Goal: Task Accomplishment & Management: Manage account settings

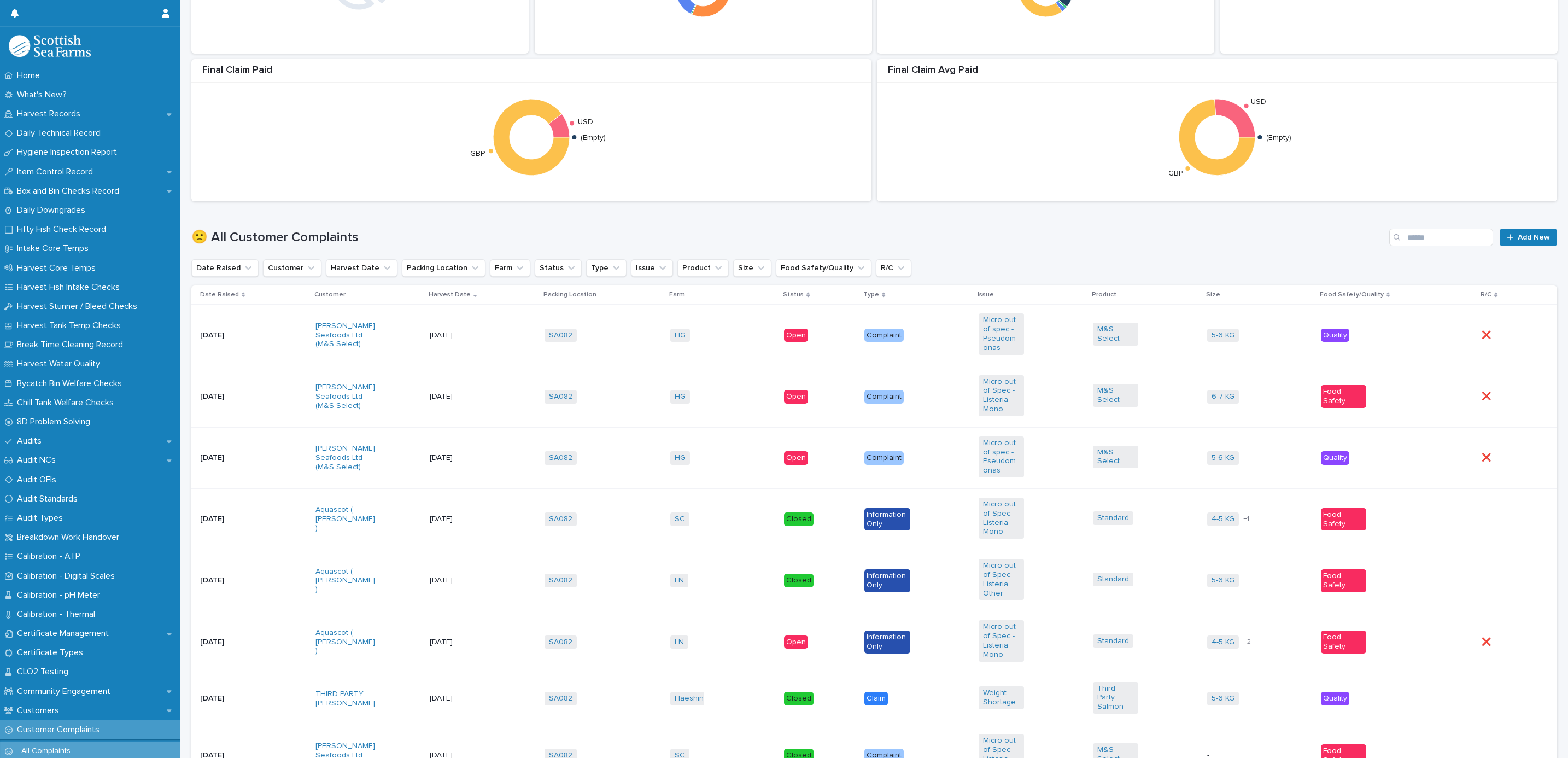
scroll to position [410, 0]
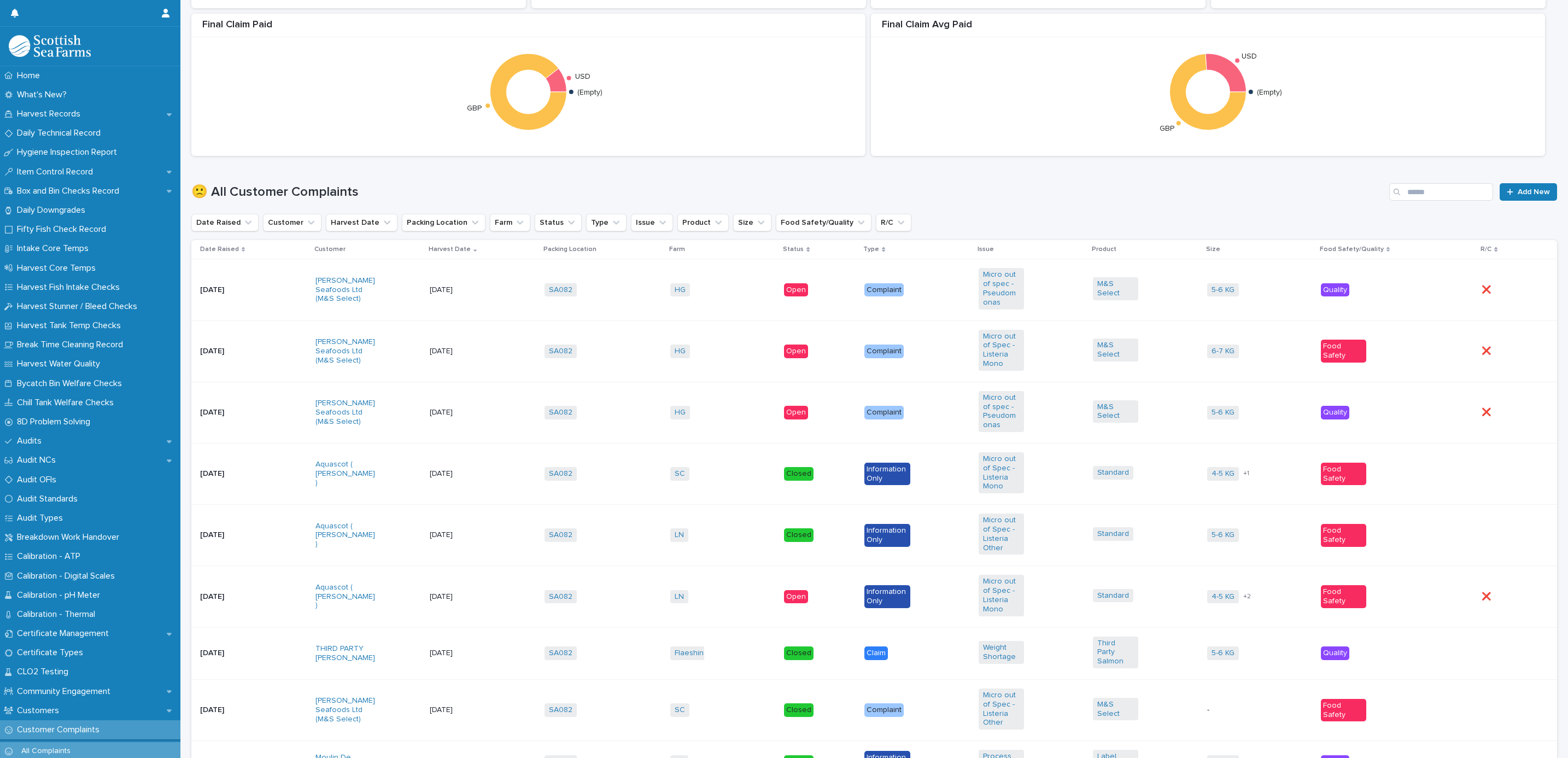
click at [714, 398] on td "HG + 0" at bounding box center [723, 412] width 114 height 61
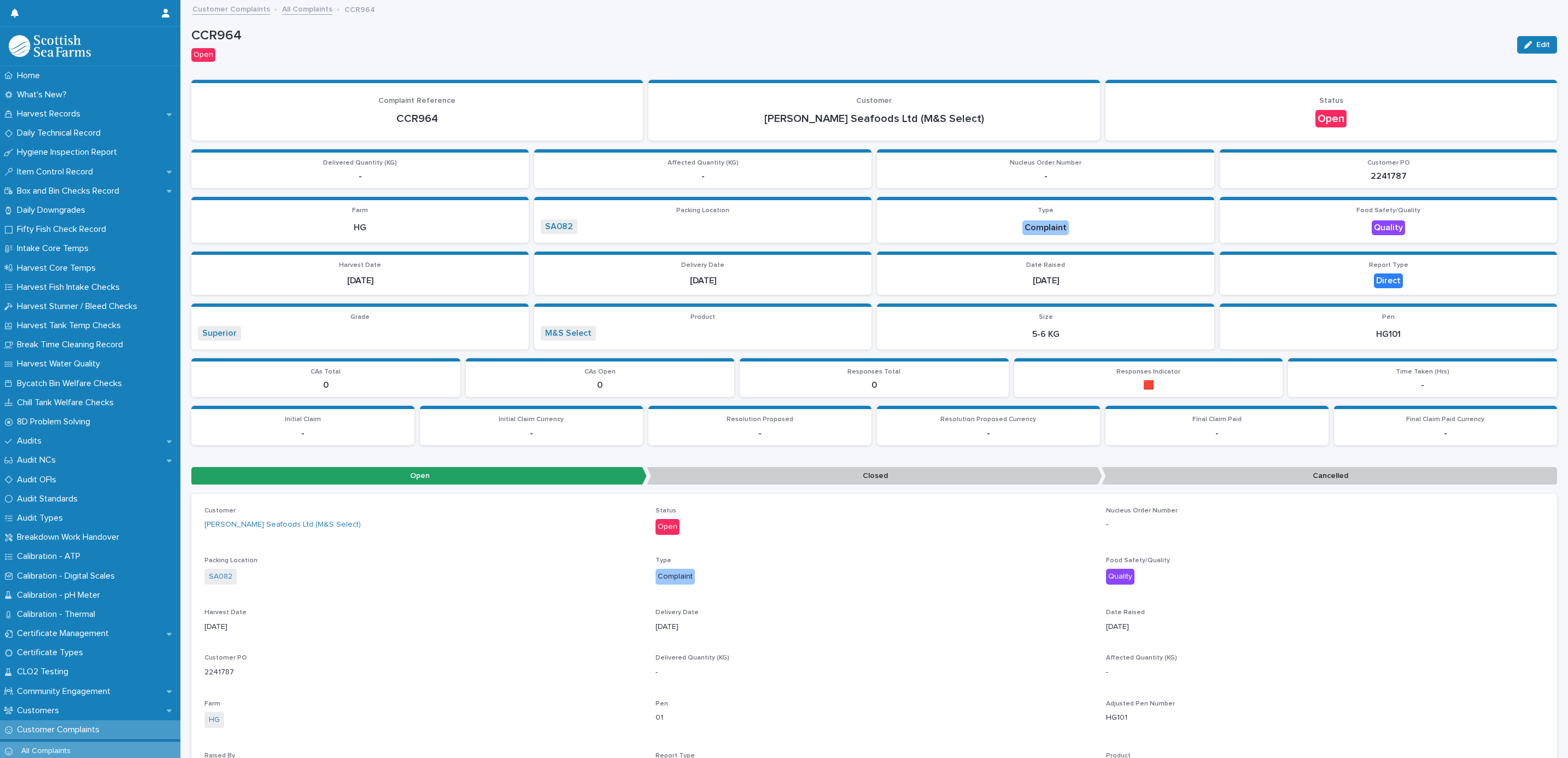
click at [1518, 39] on button "Edit" at bounding box center [1537, 45] width 40 height 18
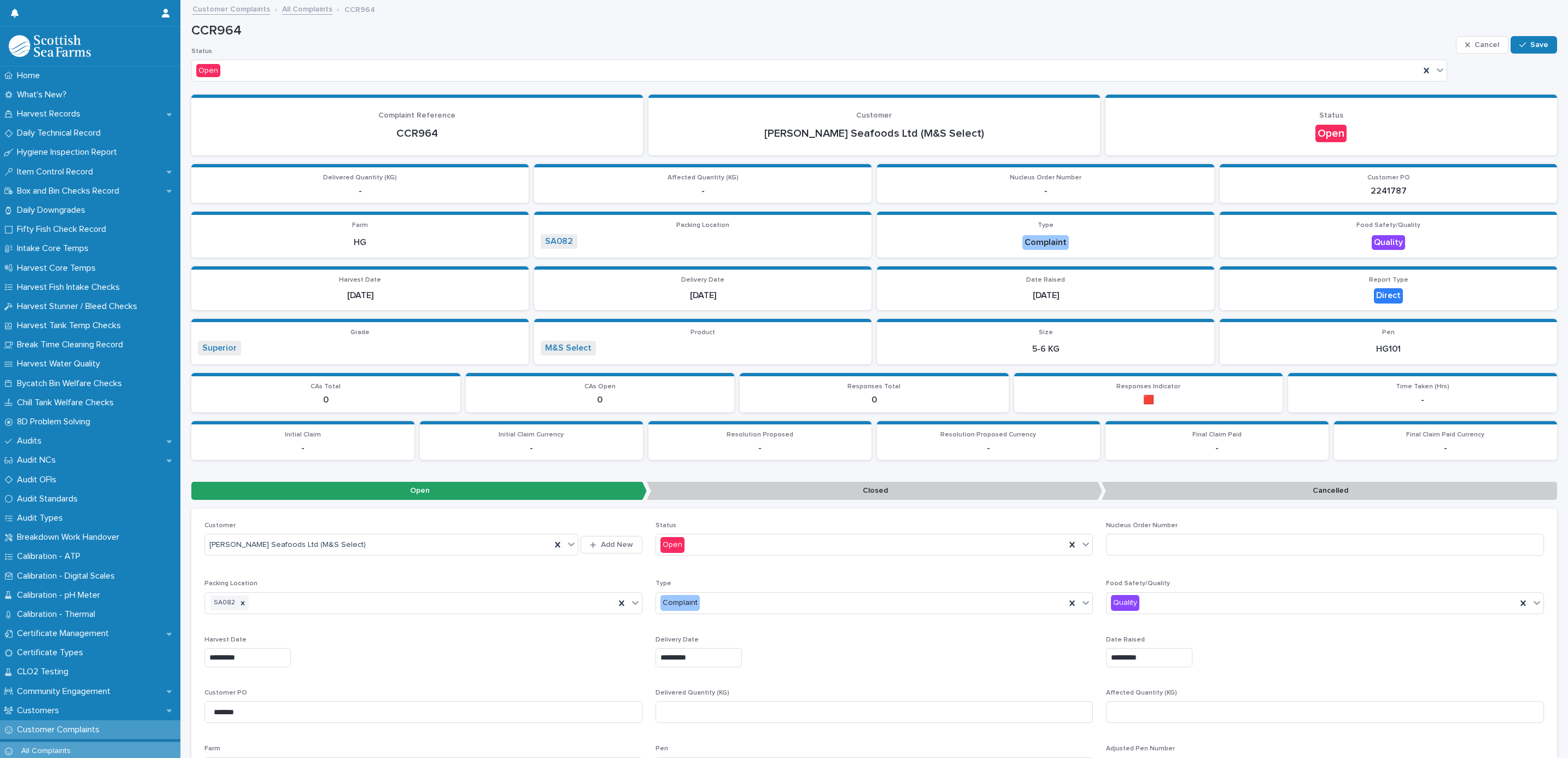
click at [947, 494] on p "Closed" at bounding box center [874, 490] width 456 height 18
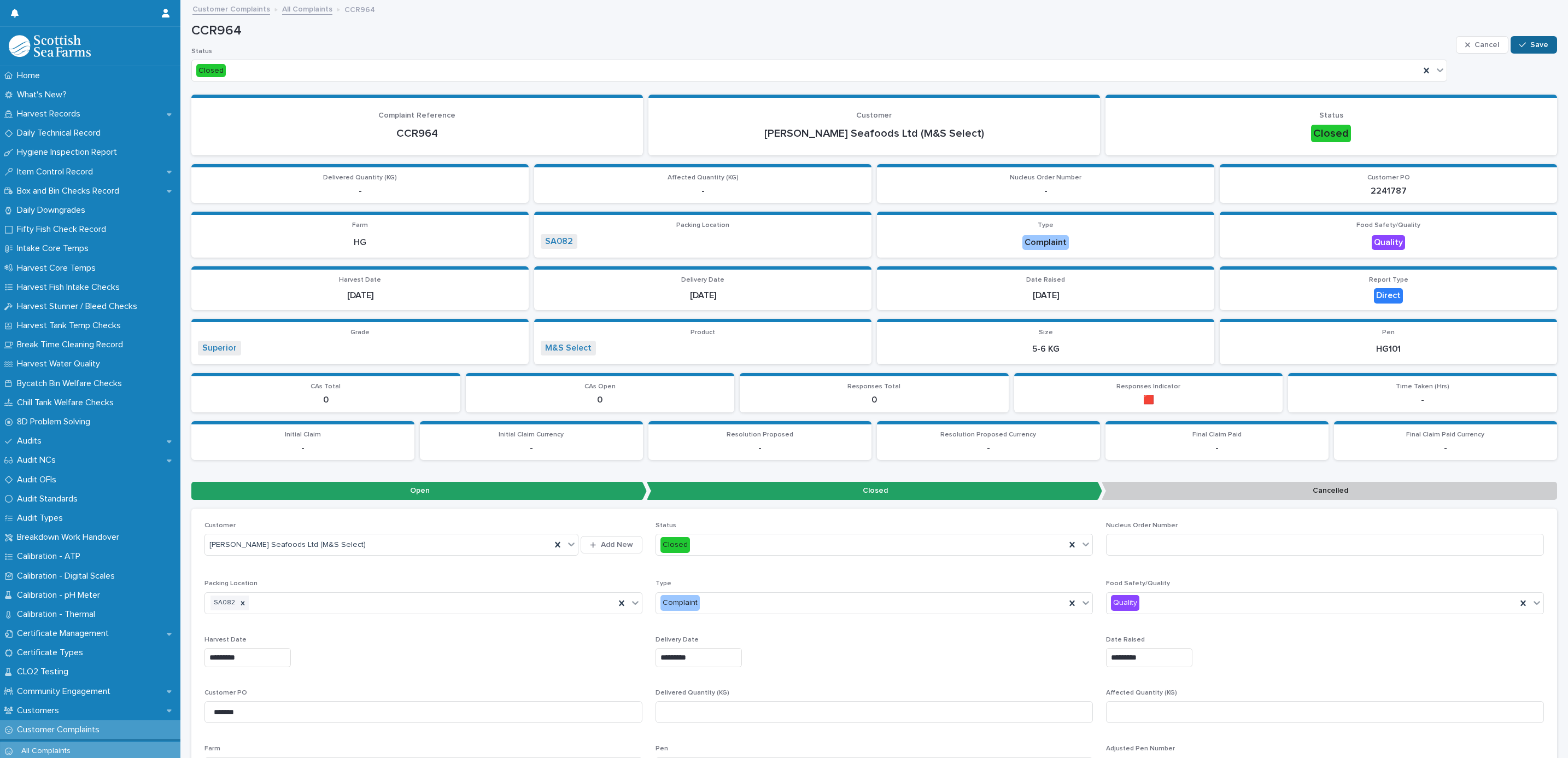
click at [1531, 41] on span "Save" at bounding box center [1539, 44] width 18 height 7
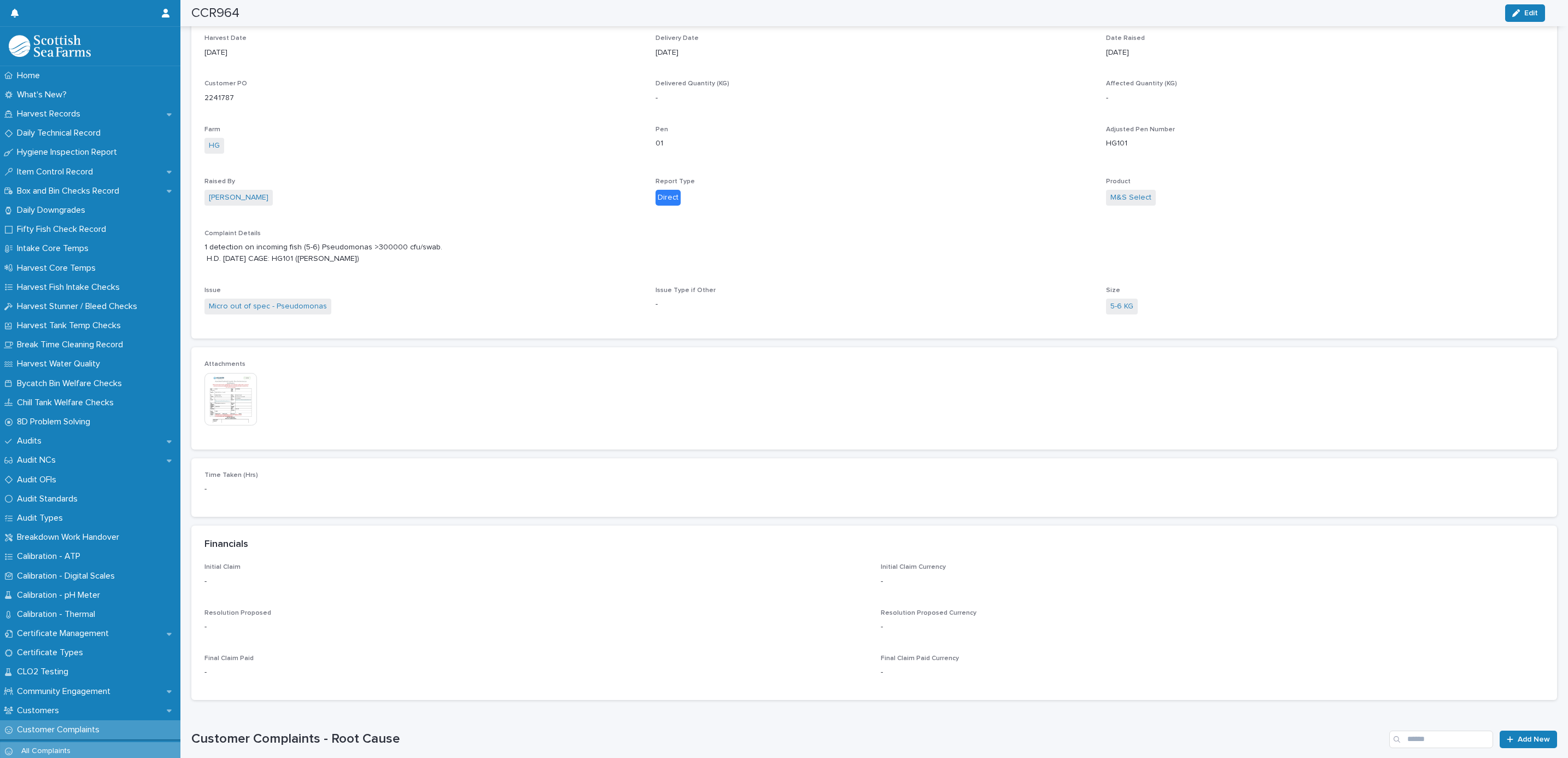
scroll to position [1066, 0]
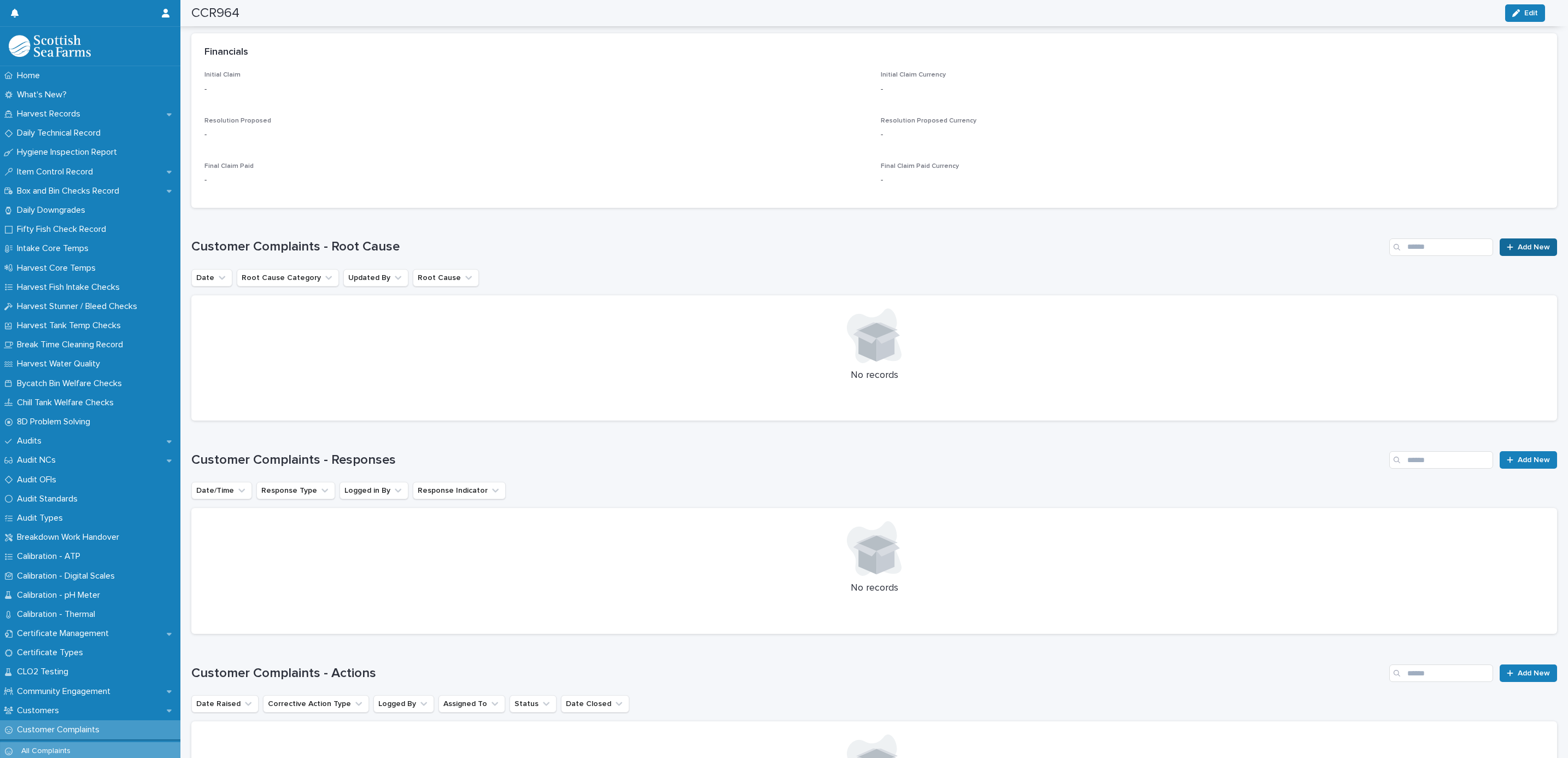
click at [1507, 243] on icon at bounding box center [1510, 247] width 7 height 7
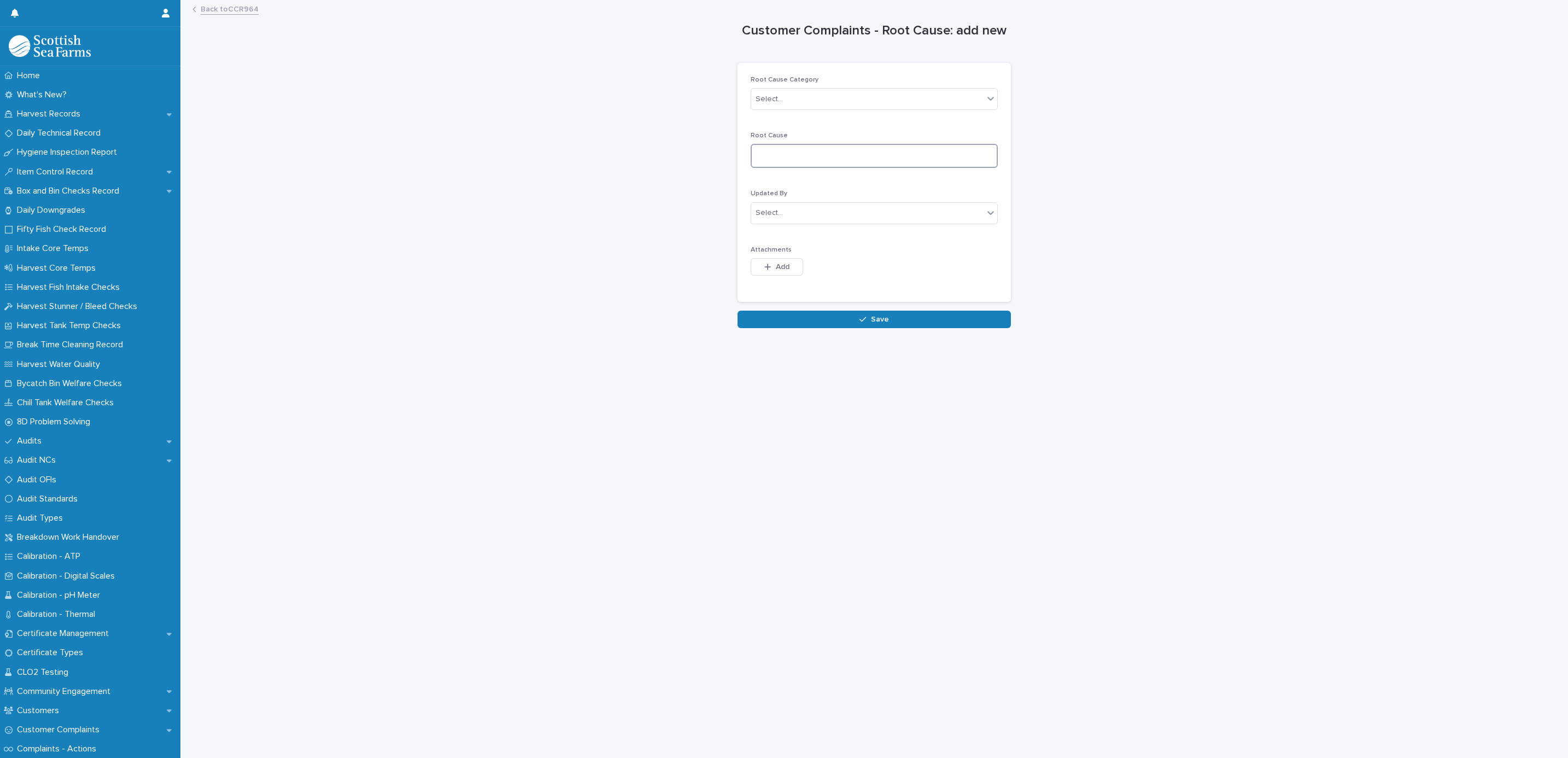
click at [793, 145] on textarea at bounding box center [874, 156] width 247 height 24
paste textarea "**********"
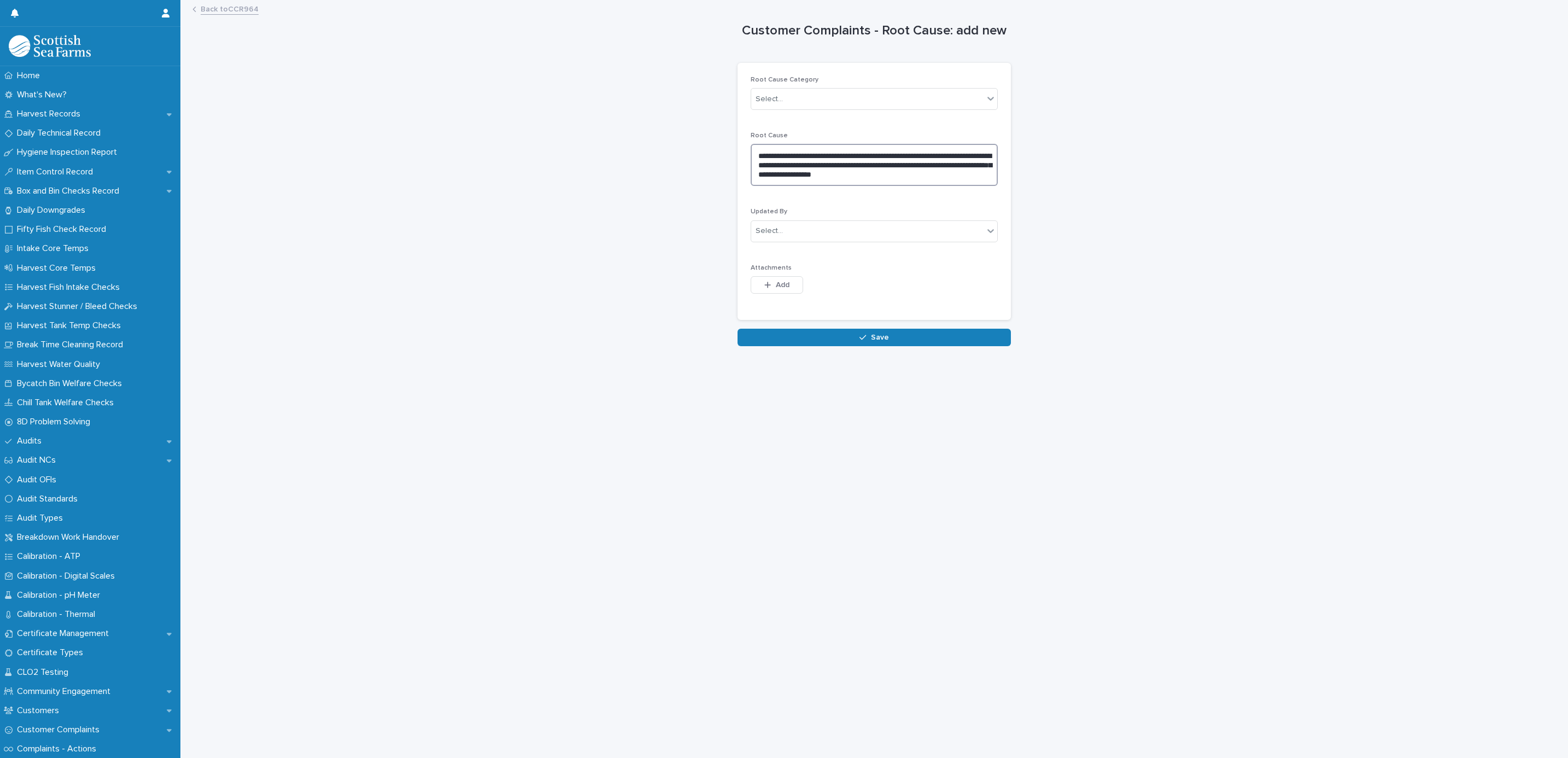
type textarea "**********"
click at [781, 86] on div "Root Cause Category Select..." at bounding box center [874, 97] width 247 height 43
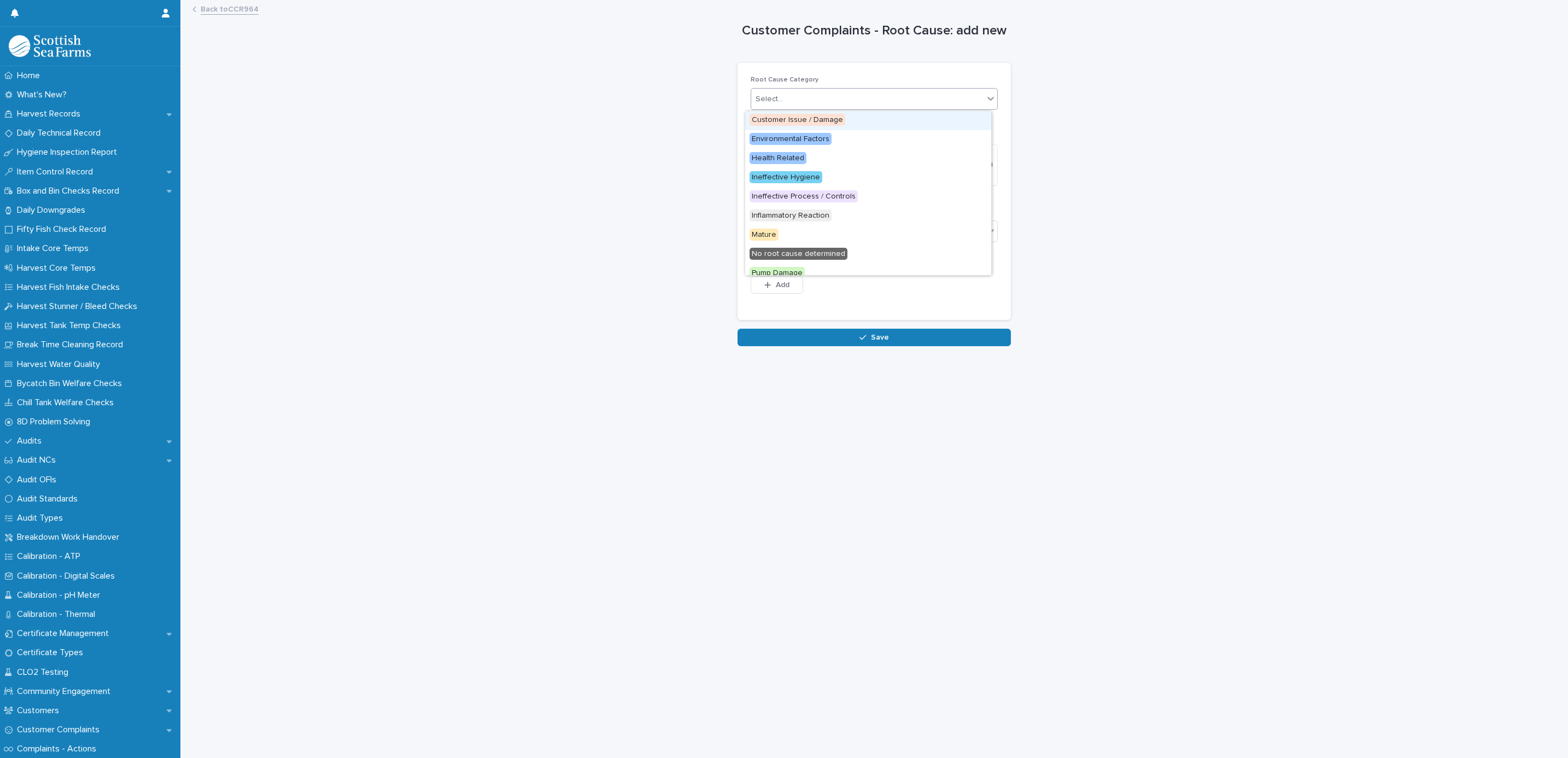
click at [780, 99] on div "Select..." at bounding box center [868, 99] width 233 height 18
click at [784, 254] on span "No root cause determined" at bounding box center [799, 254] width 98 height 12
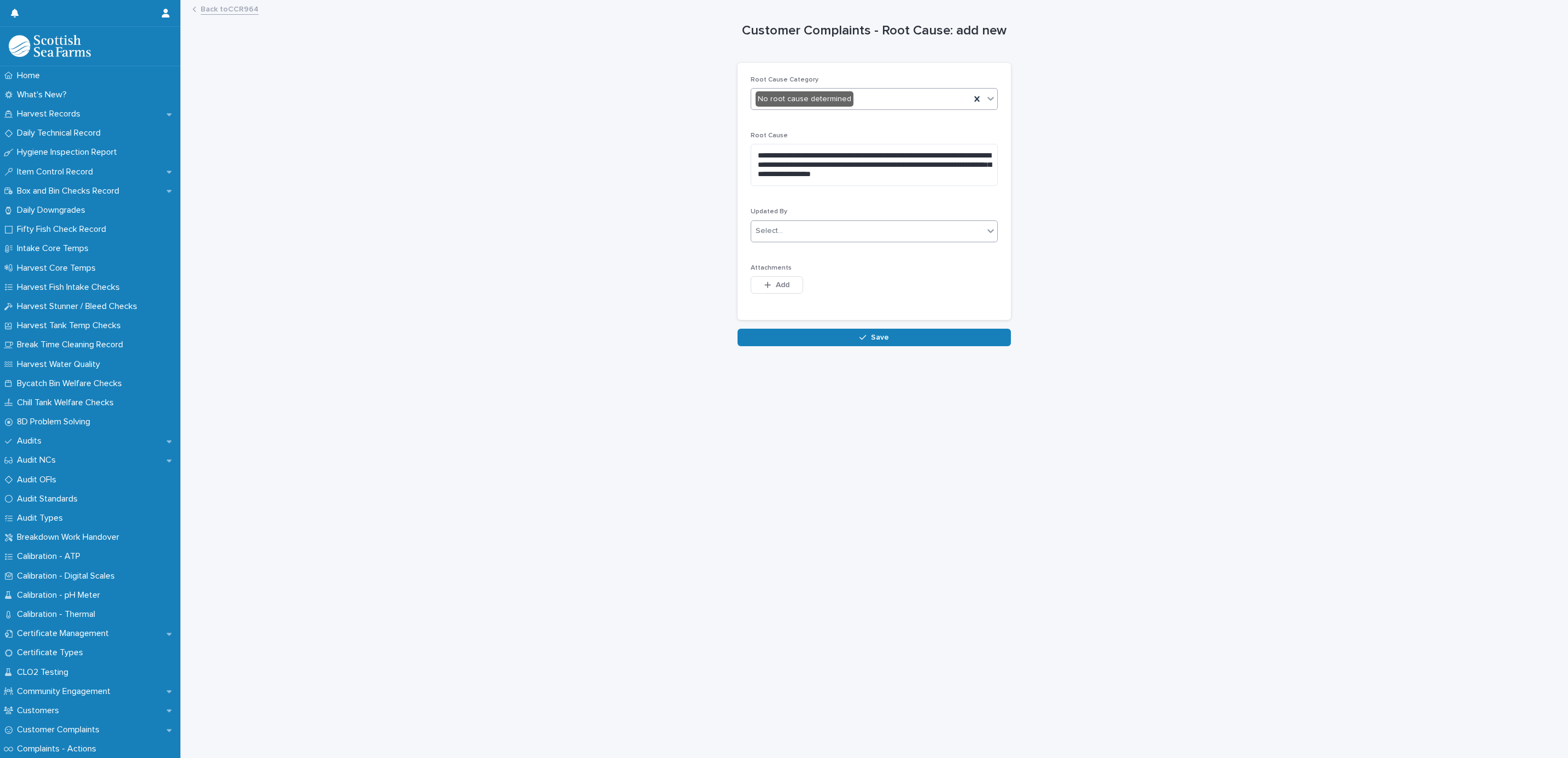
click at [764, 230] on div "Select..." at bounding box center [769, 230] width 27 height 12
type input "******"
click at [777, 252] on div "[PERSON_NAME]" at bounding box center [868, 254] width 246 height 19
click at [781, 279] on button "Add" at bounding box center [777, 285] width 52 height 18
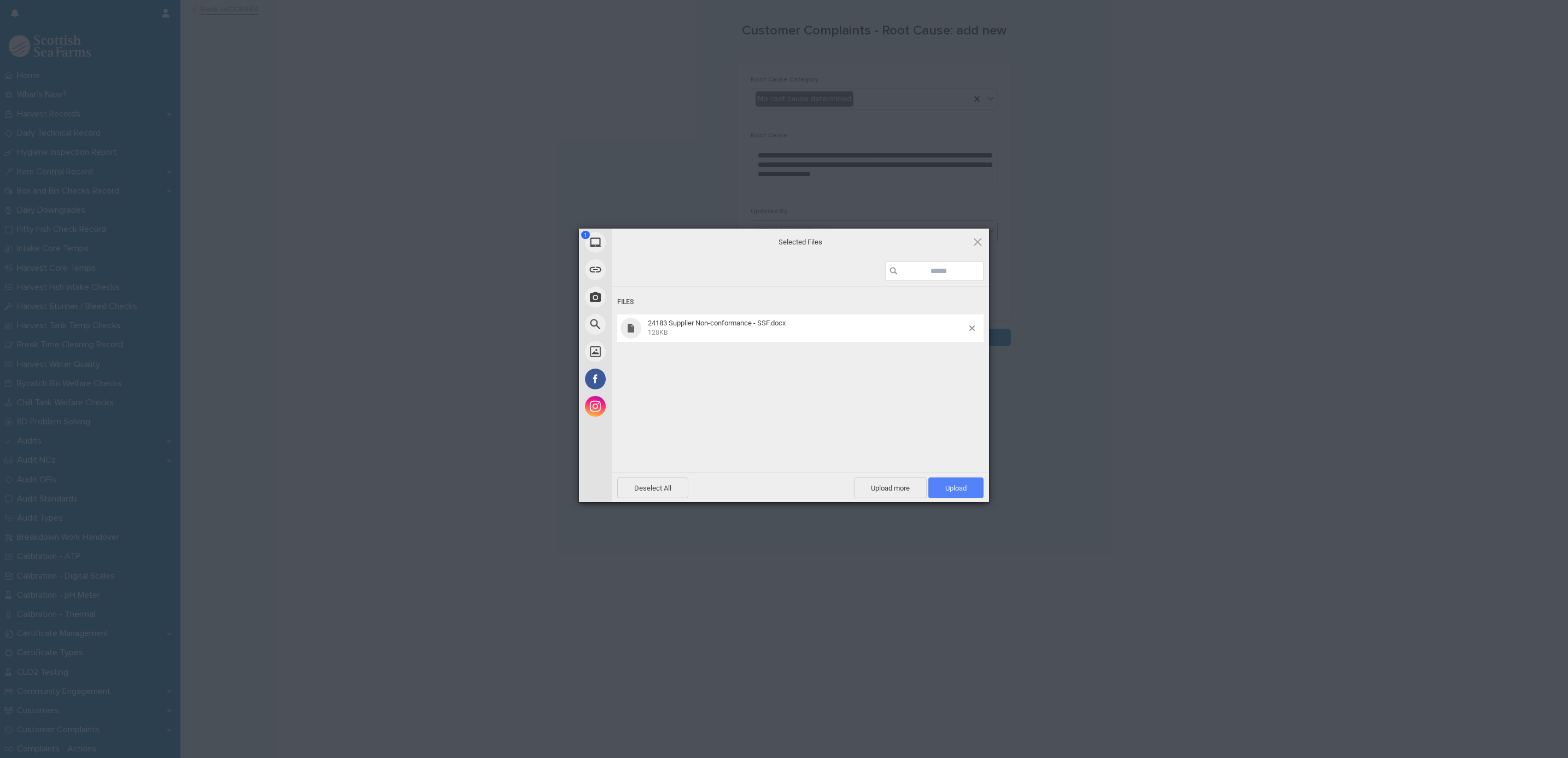
click at [954, 491] on span "Upload 1" at bounding box center [955, 488] width 21 height 8
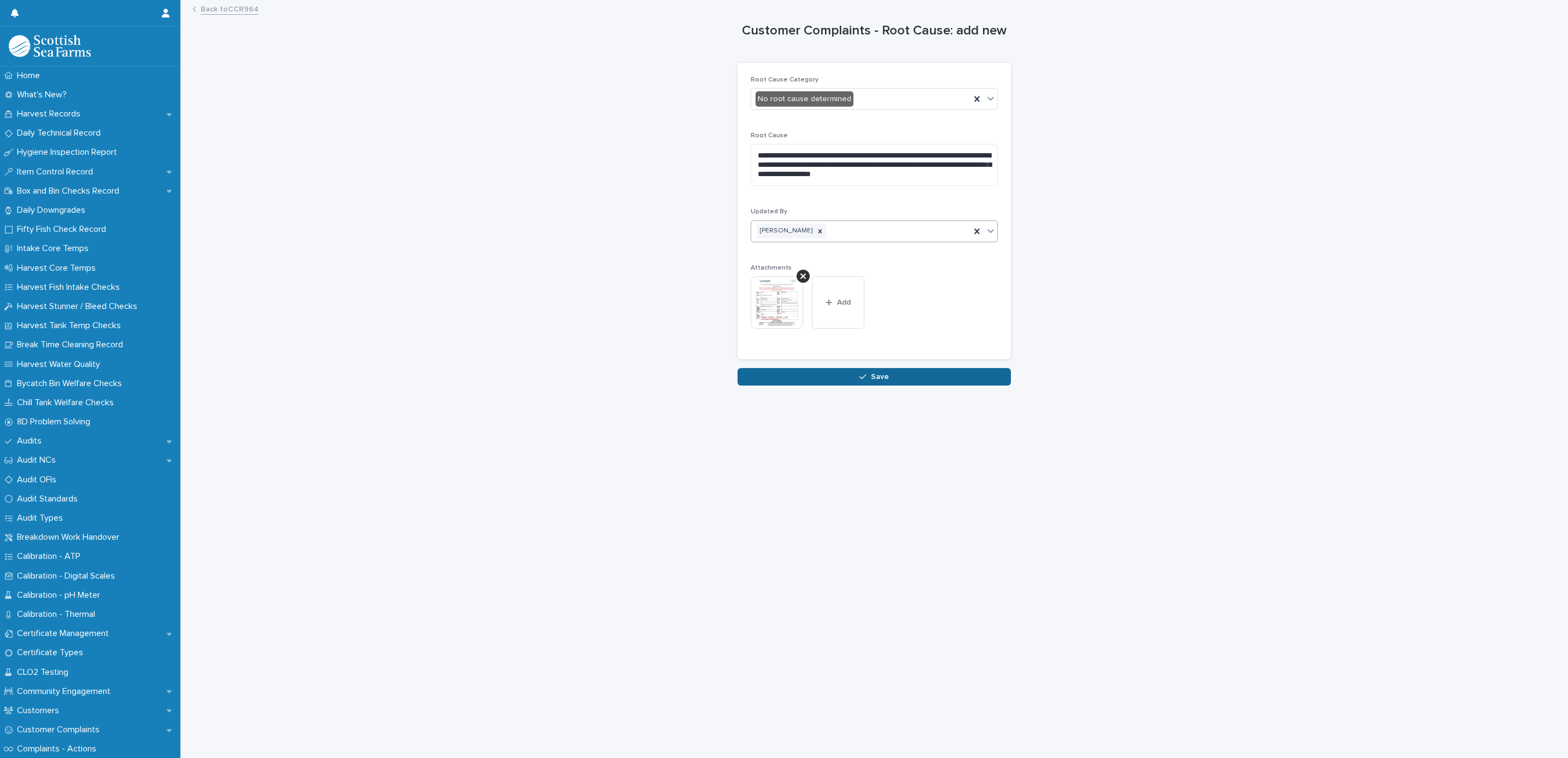
click at [789, 373] on button "Save" at bounding box center [874, 377] width 273 height 18
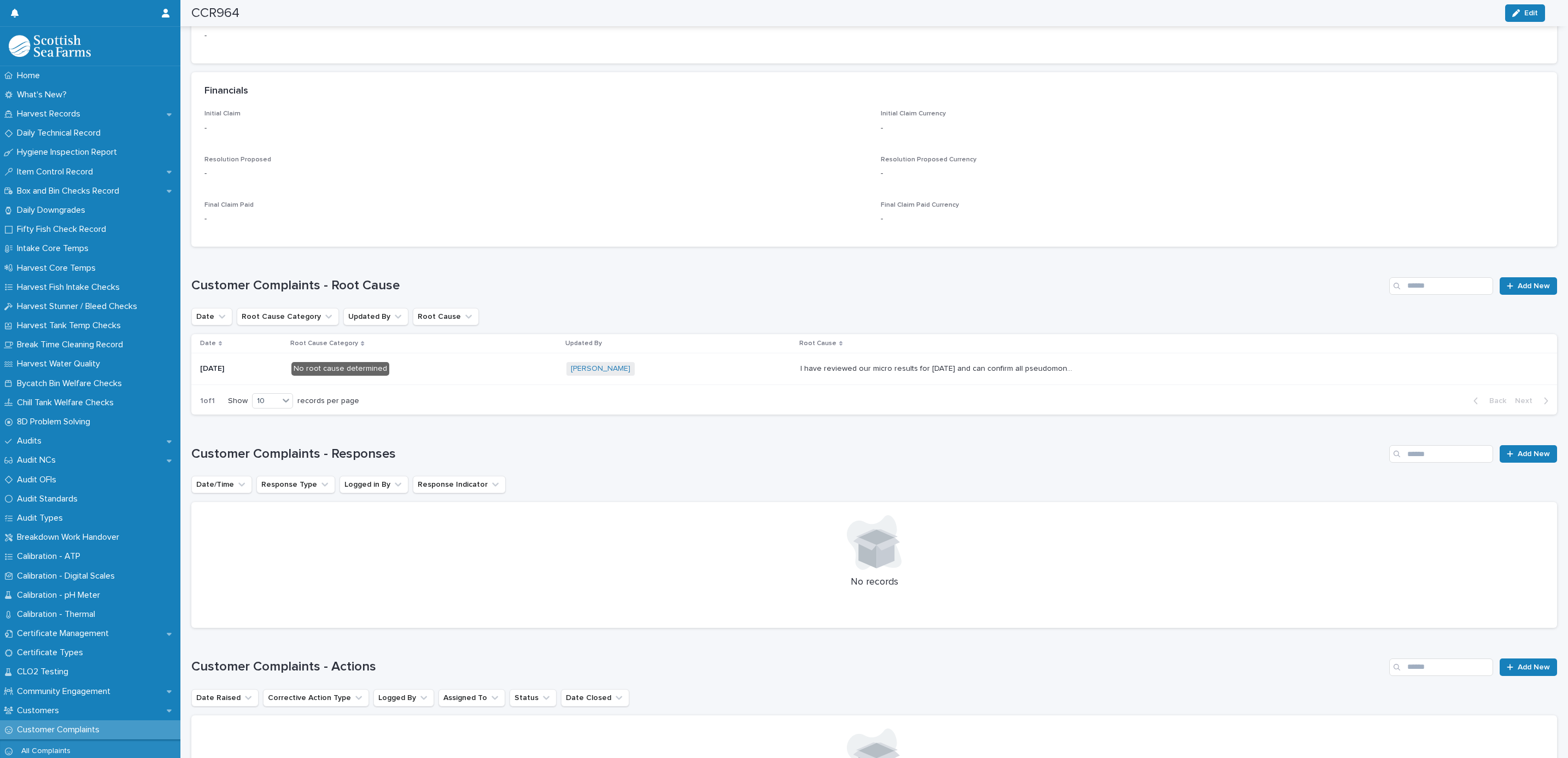
scroll to position [1066, 0]
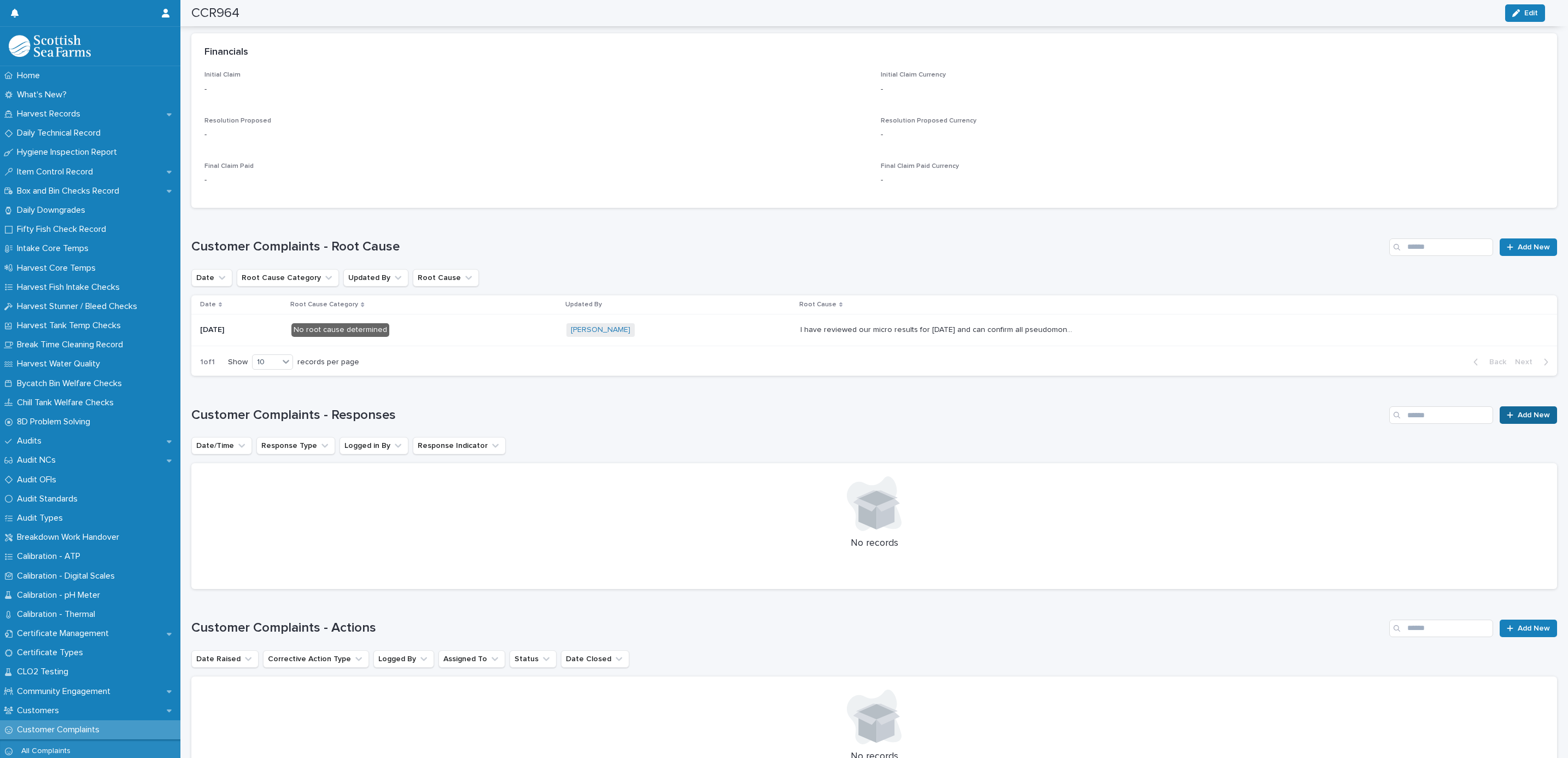
drag, startPoint x: 1504, startPoint y: 425, endPoint x: 1501, endPoint y: 418, distance: 7.6
click at [1504, 425] on div "Customer Complaints - Responses Add New Date/Time Response Type Logged in By Re…" at bounding box center [874, 498] width 1366 height 183
click at [1507, 417] on div at bounding box center [1512, 415] width 11 height 7
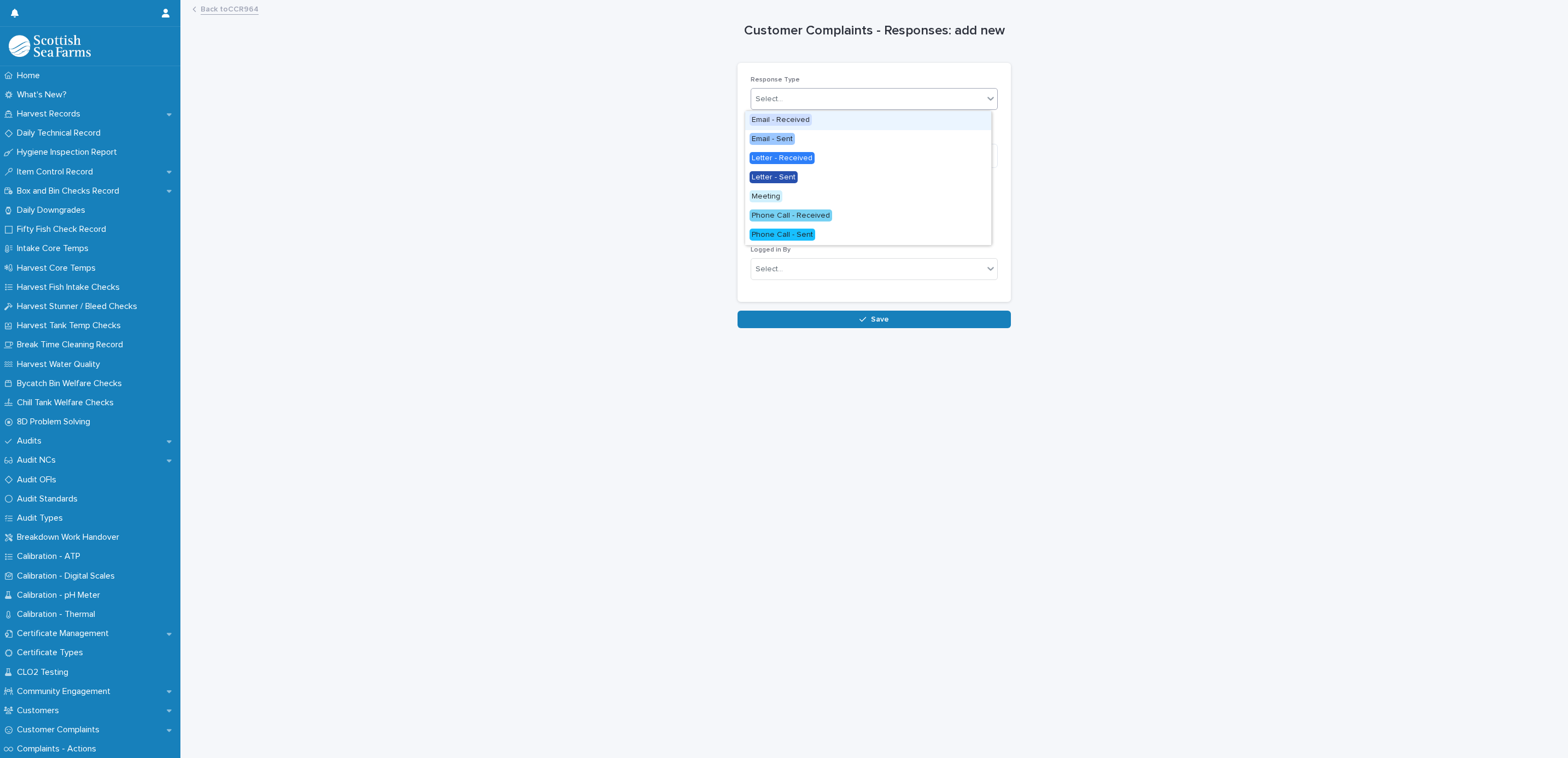
click at [791, 103] on div "Select..." at bounding box center [868, 99] width 233 height 18
click at [764, 141] on span "Email - Sent" at bounding box center [772, 139] width 46 height 12
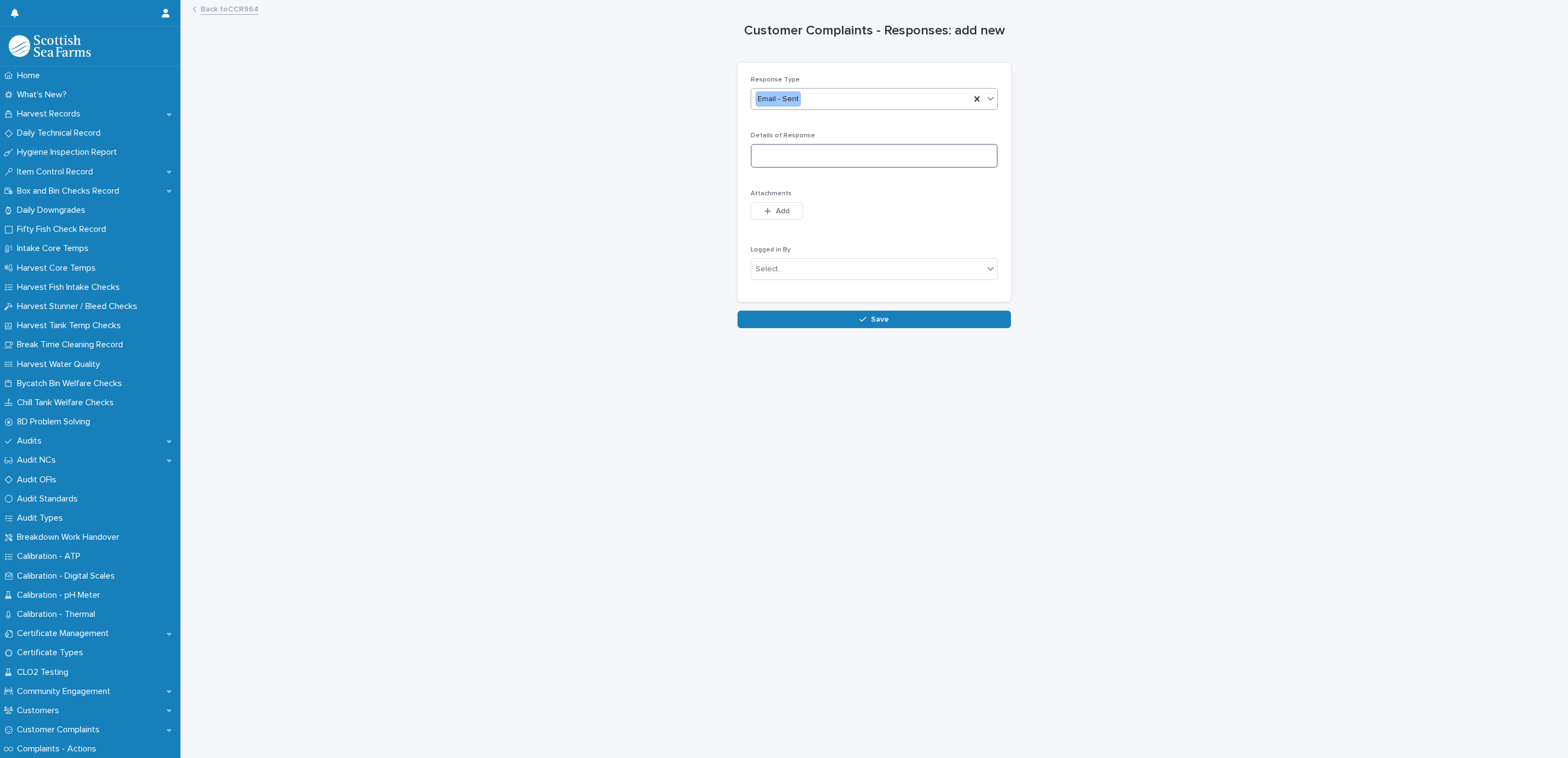
click at [766, 156] on textarea at bounding box center [874, 156] width 247 height 24
click at [766, 203] on button "Add" at bounding box center [777, 211] width 52 height 18
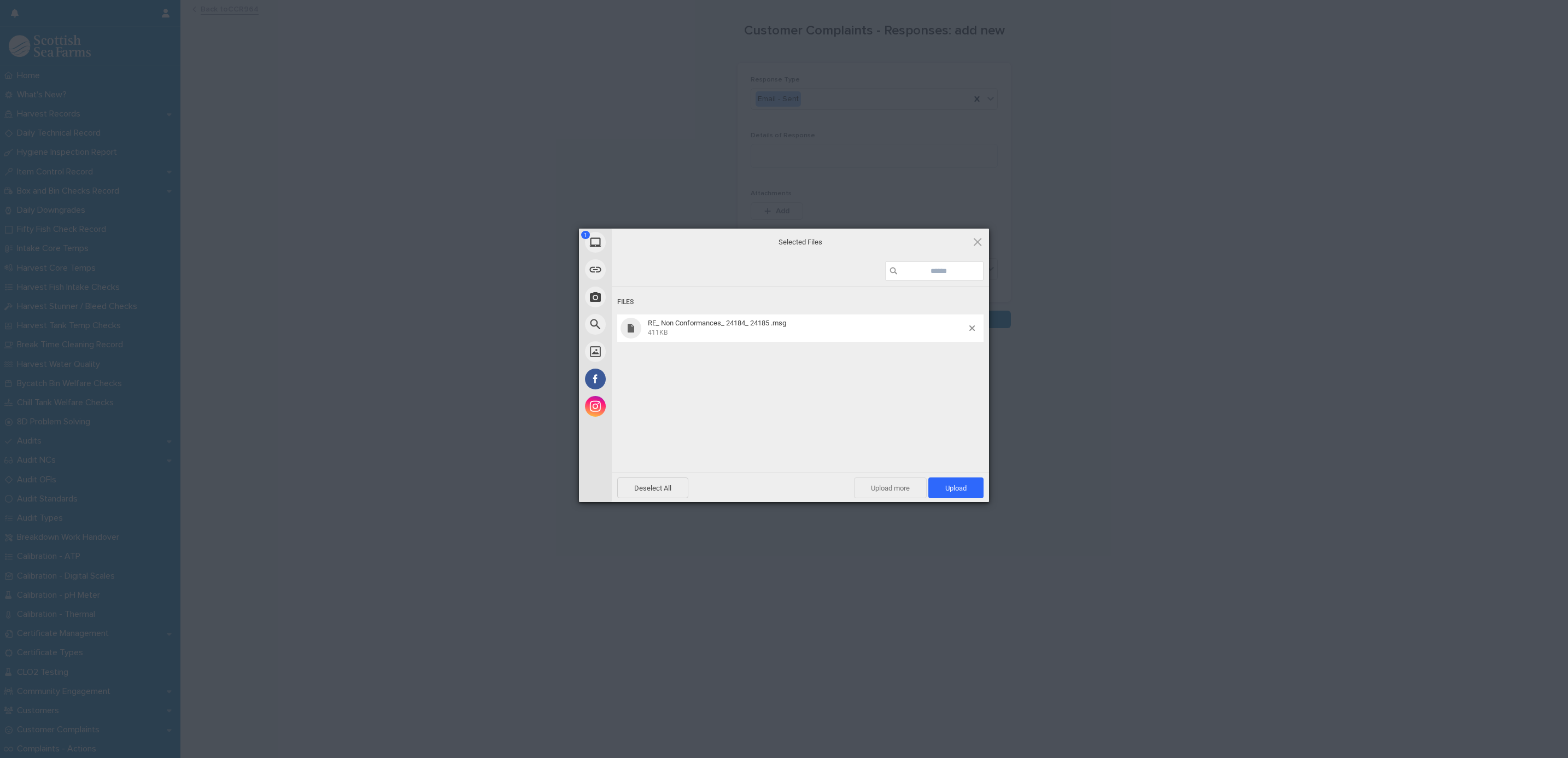
click at [862, 483] on span "Upload more" at bounding box center [890, 487] width 73 height 21
click at [879, 481] on span "Upload more" at bounding box center [878, 487] width 73 height 21
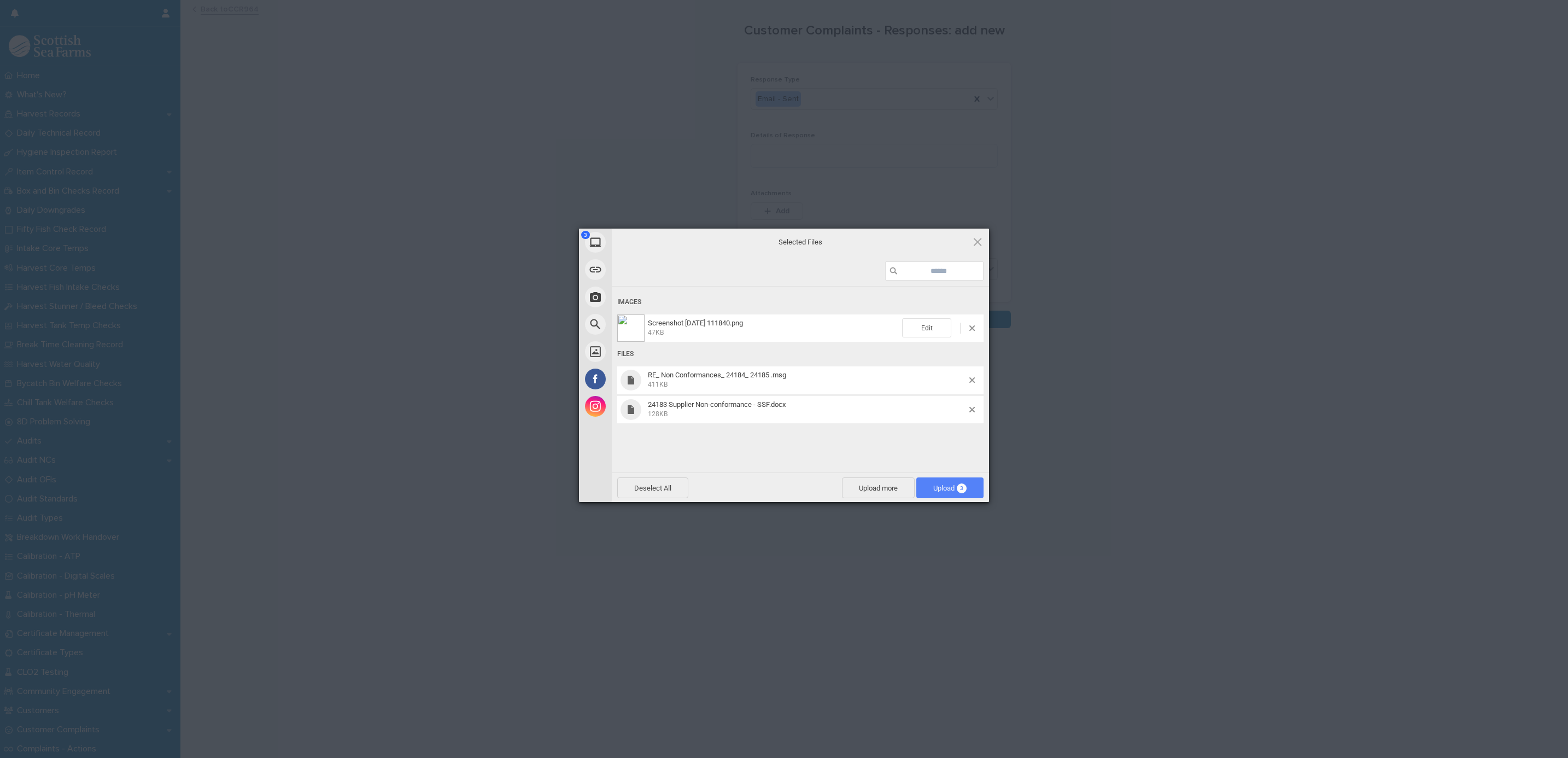
click at [945, 481] on span "Upload 3" at bounding box center [950, 487] width 67 height 21
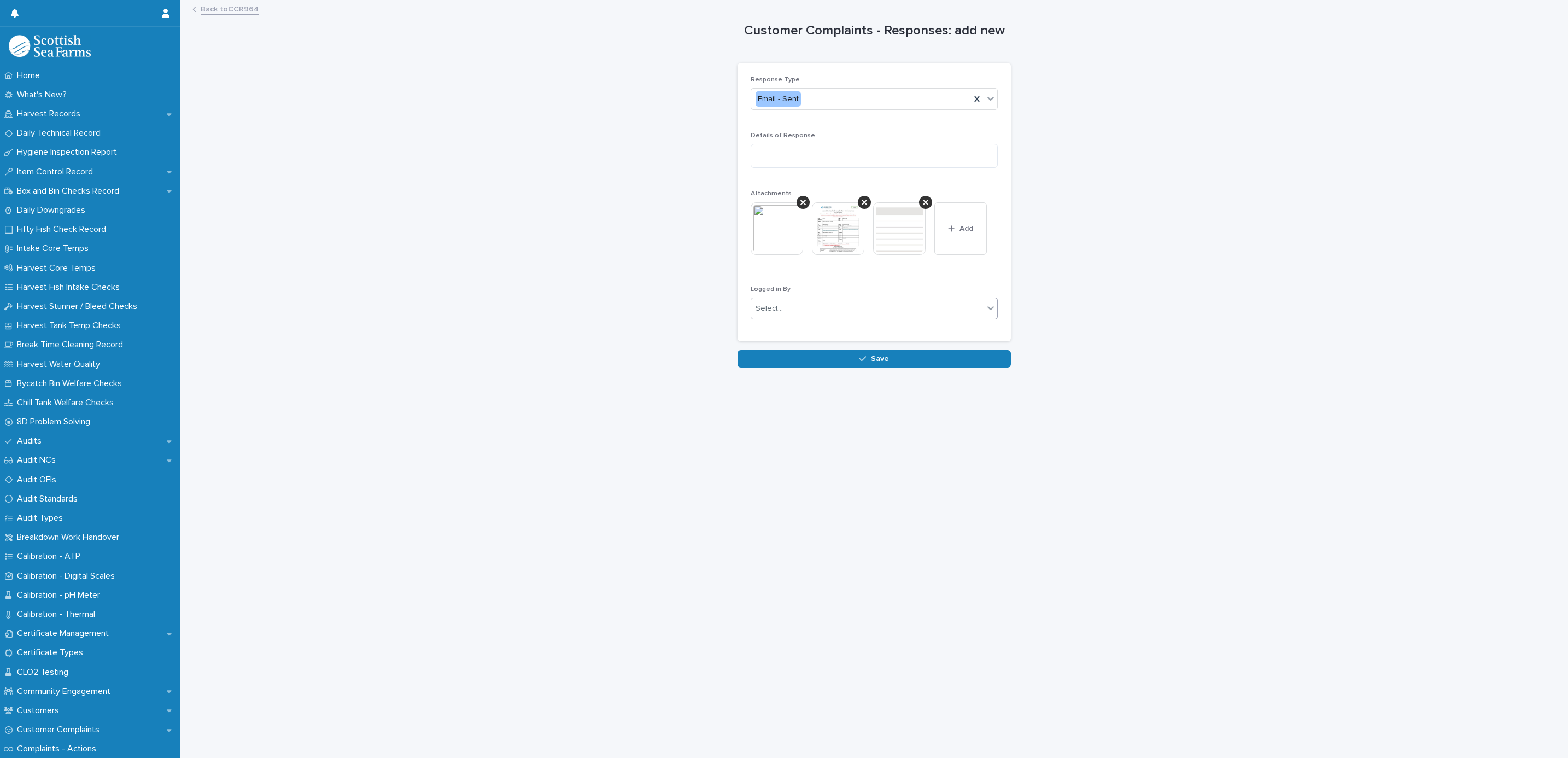
click at [801, 310] on div "Select..." at bounding box center [868, 309] width 233 height 18
type input "******"
click at [747, 327] on div "[PERSON_NAME]" at bounding box center [868, 330] width 246 height 19
click at [781, 351] on button "Save" at bounding box center [874, 359] width 273 height 18
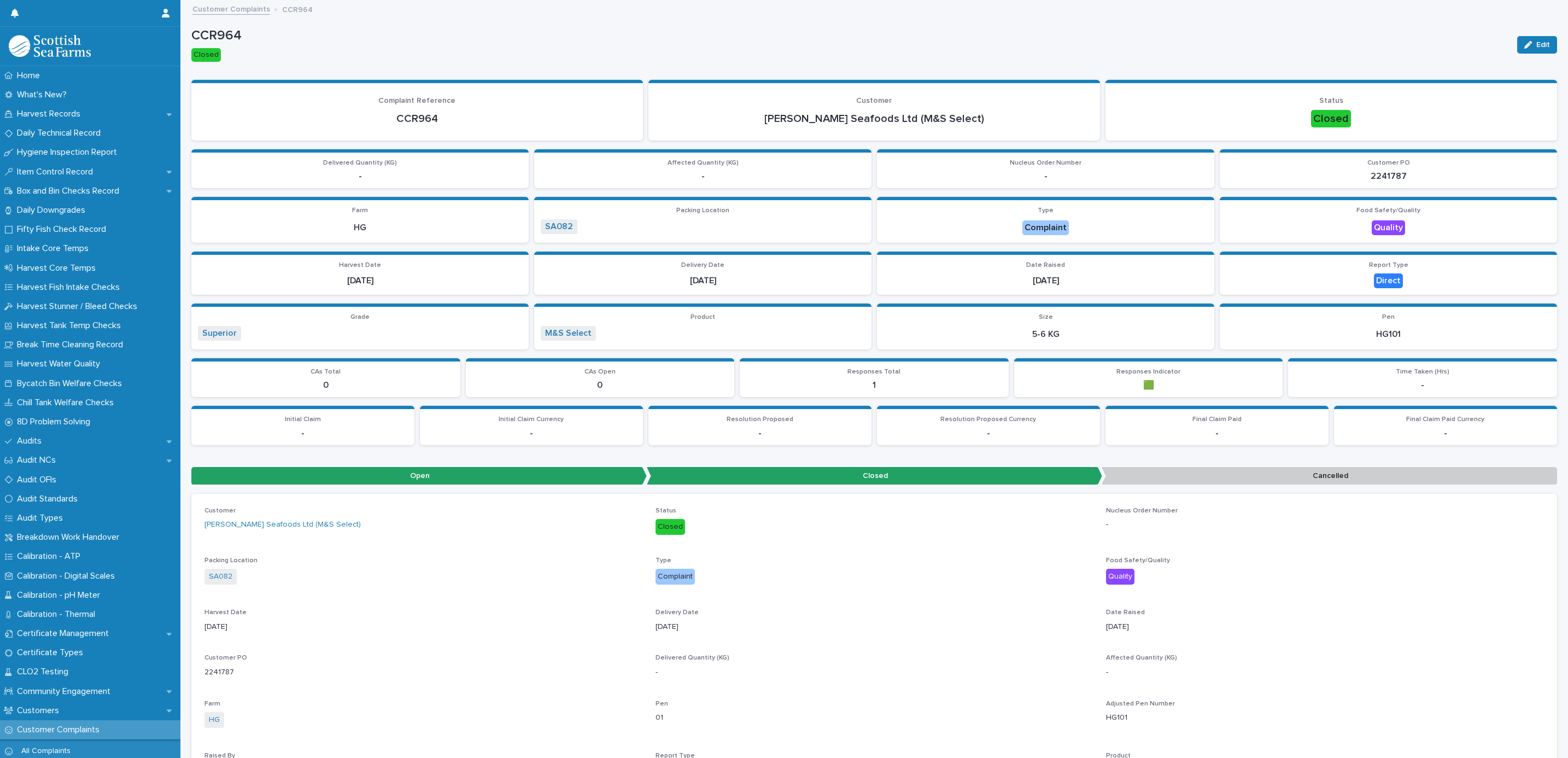
click at [241, 10] on link "Customer Complaints" at bounding box center [231, 8] width 78 height 12
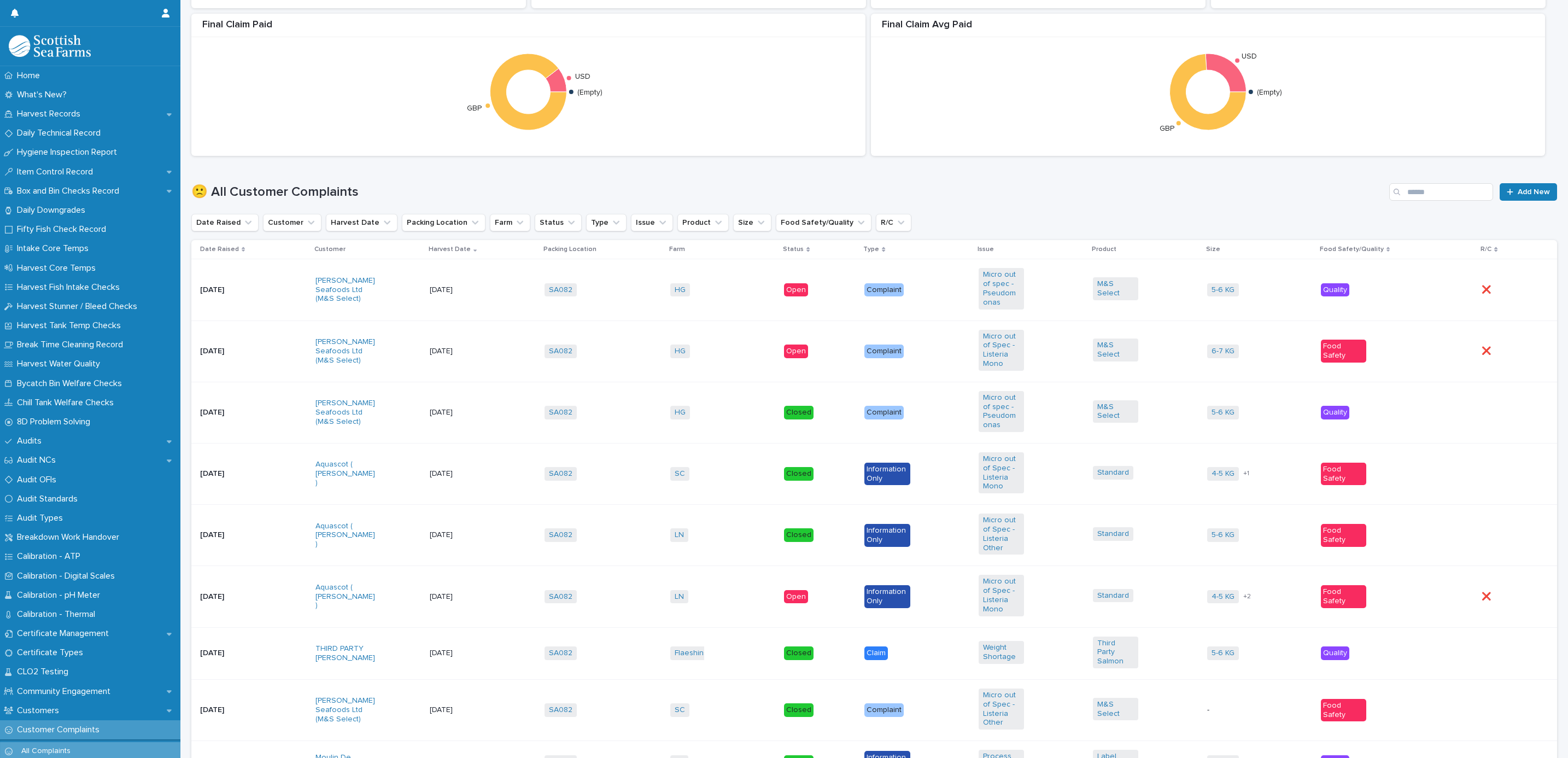
scroll to position [492, 0]
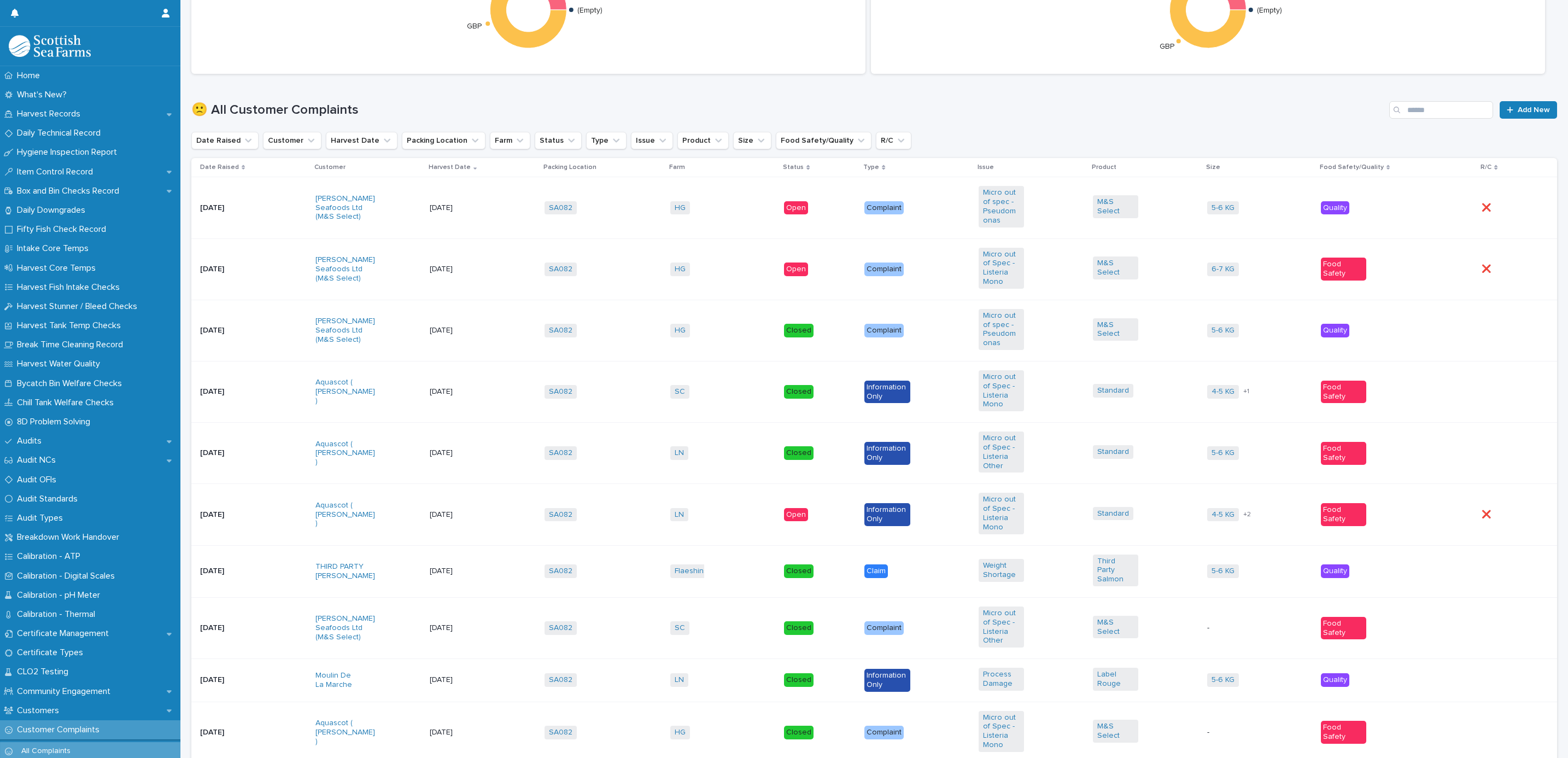
click at [714, 254] on td "HG + 0" at bounding box center [723, 269] width 114 height 61
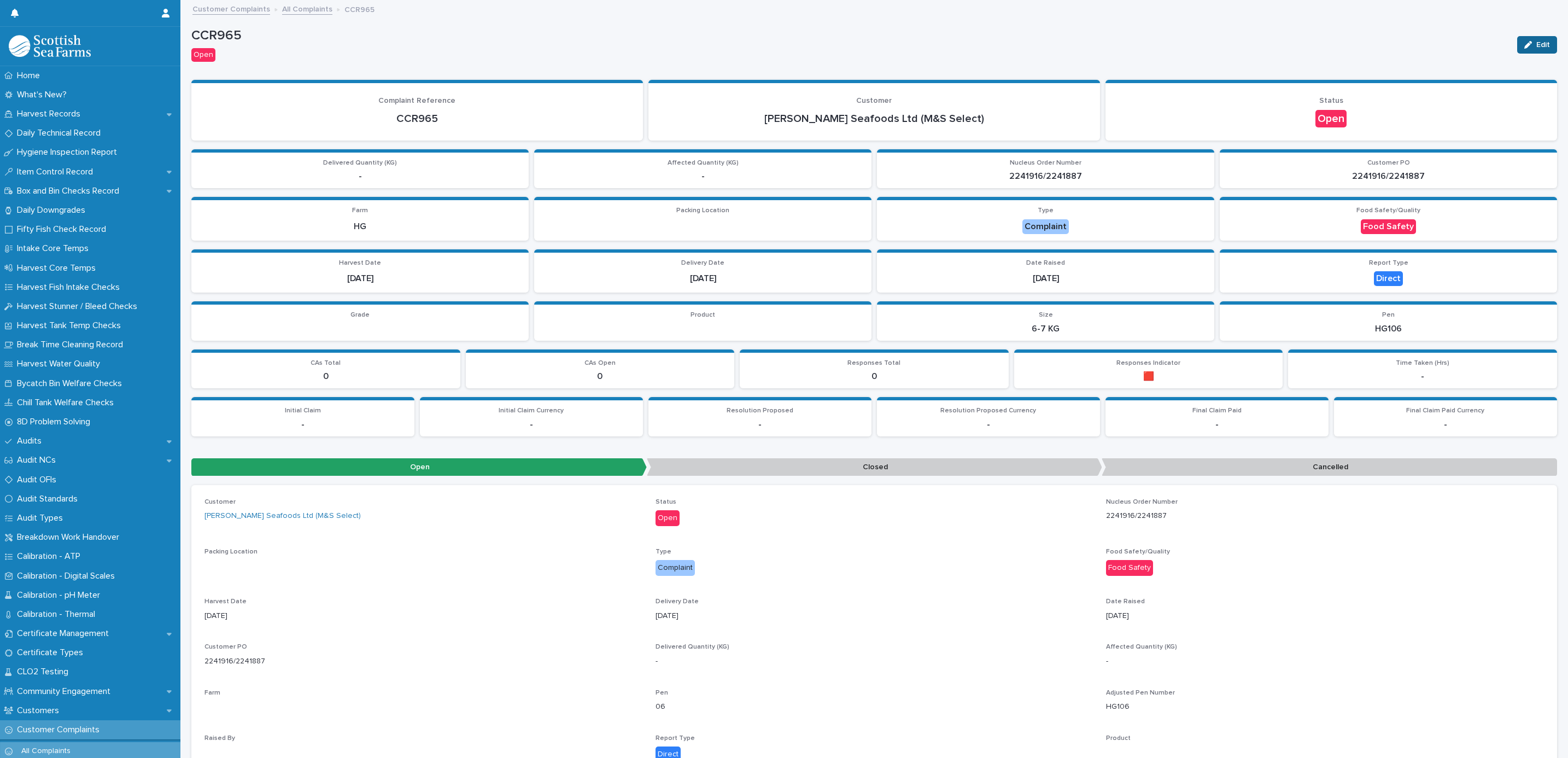
click at [1518, 46] on button "Edit" at bounding box center [1537, 45] width 40 height 18
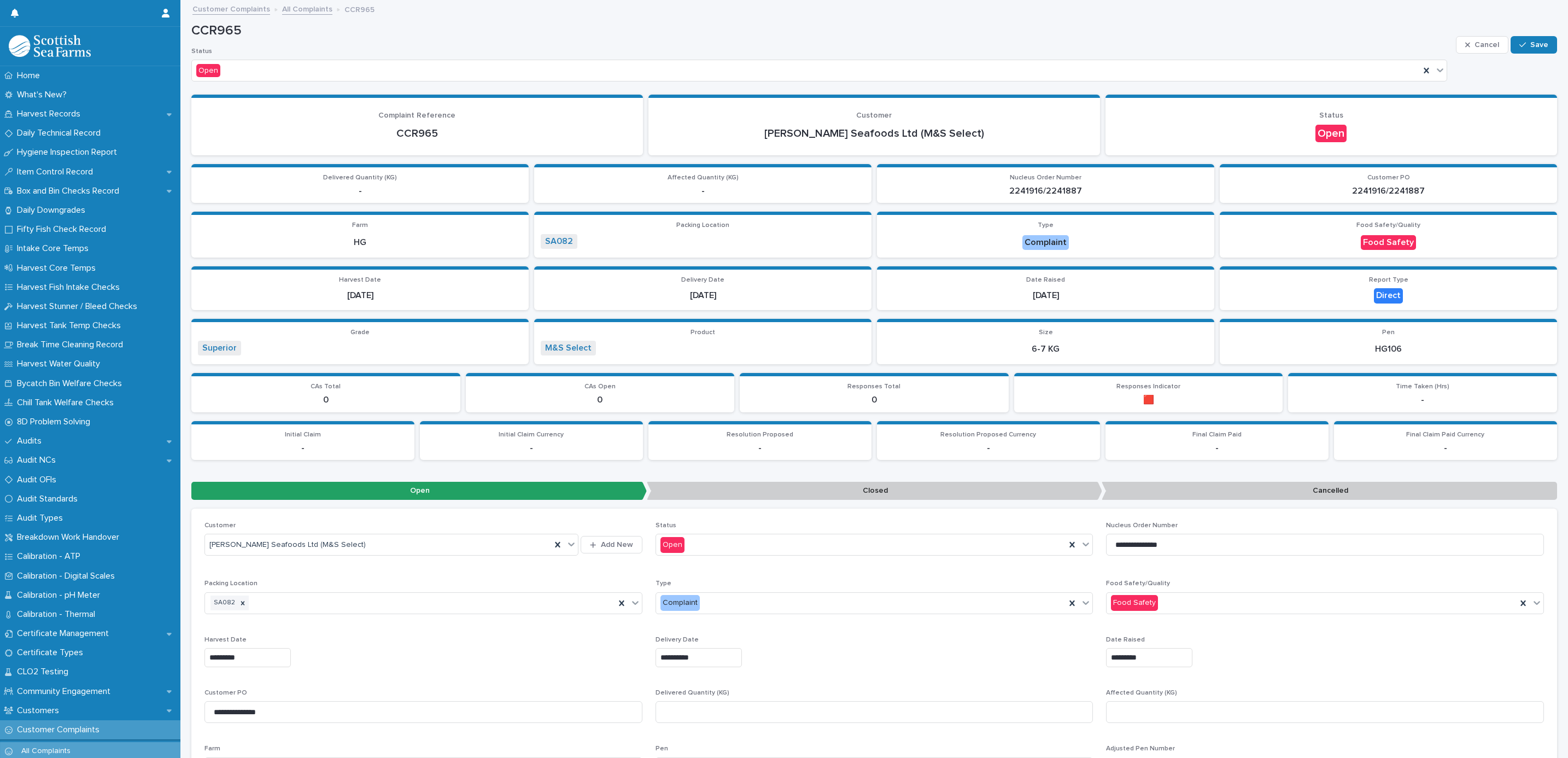
click at [960, 485] on p "Closed" at bounding box center [874, 490] width 456 height 18
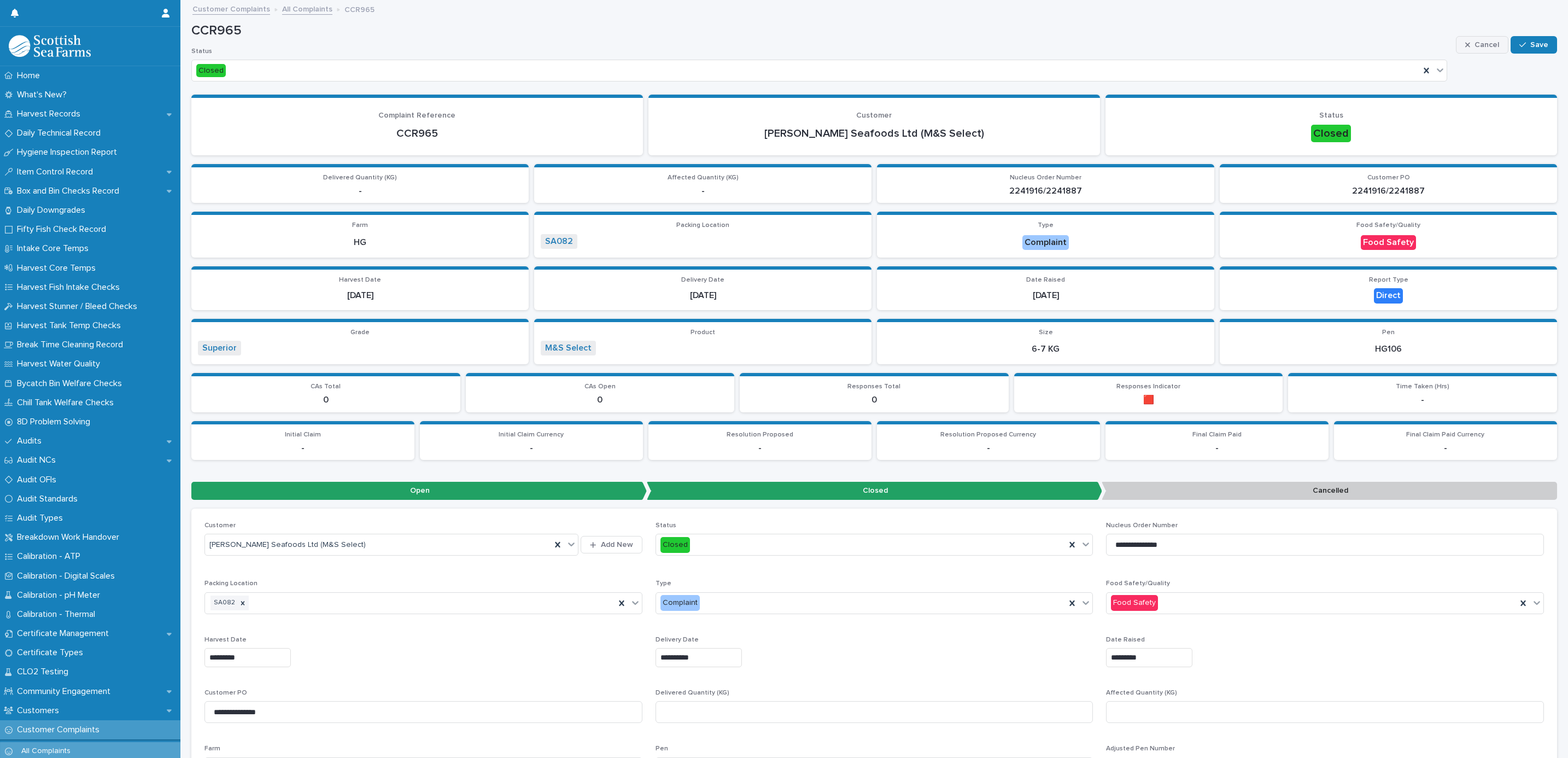
click at [1520, 41] on icon "button" at bounding box center [1523, 44] width 7 height 7
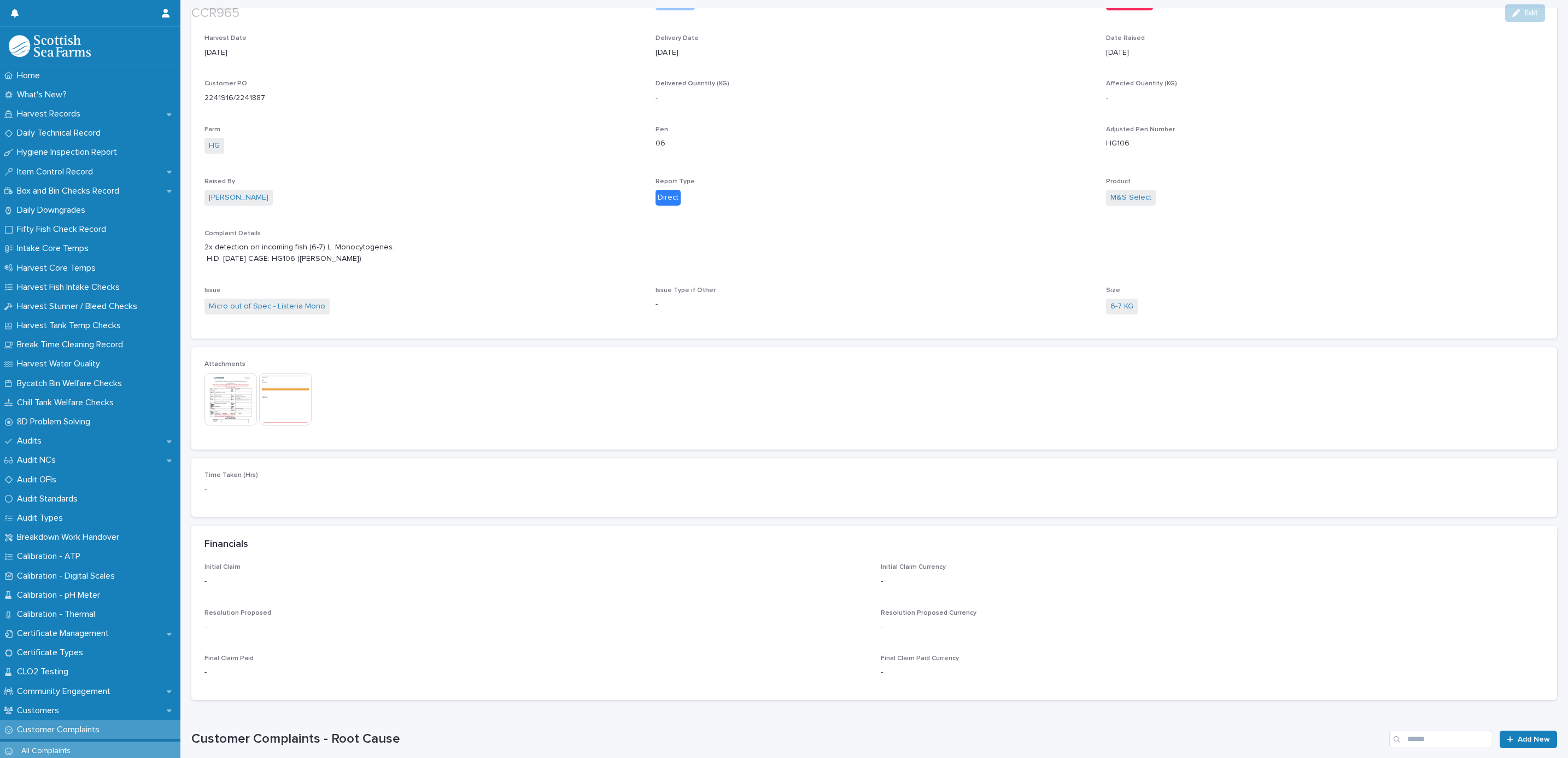
scroll to position [1066, 0]
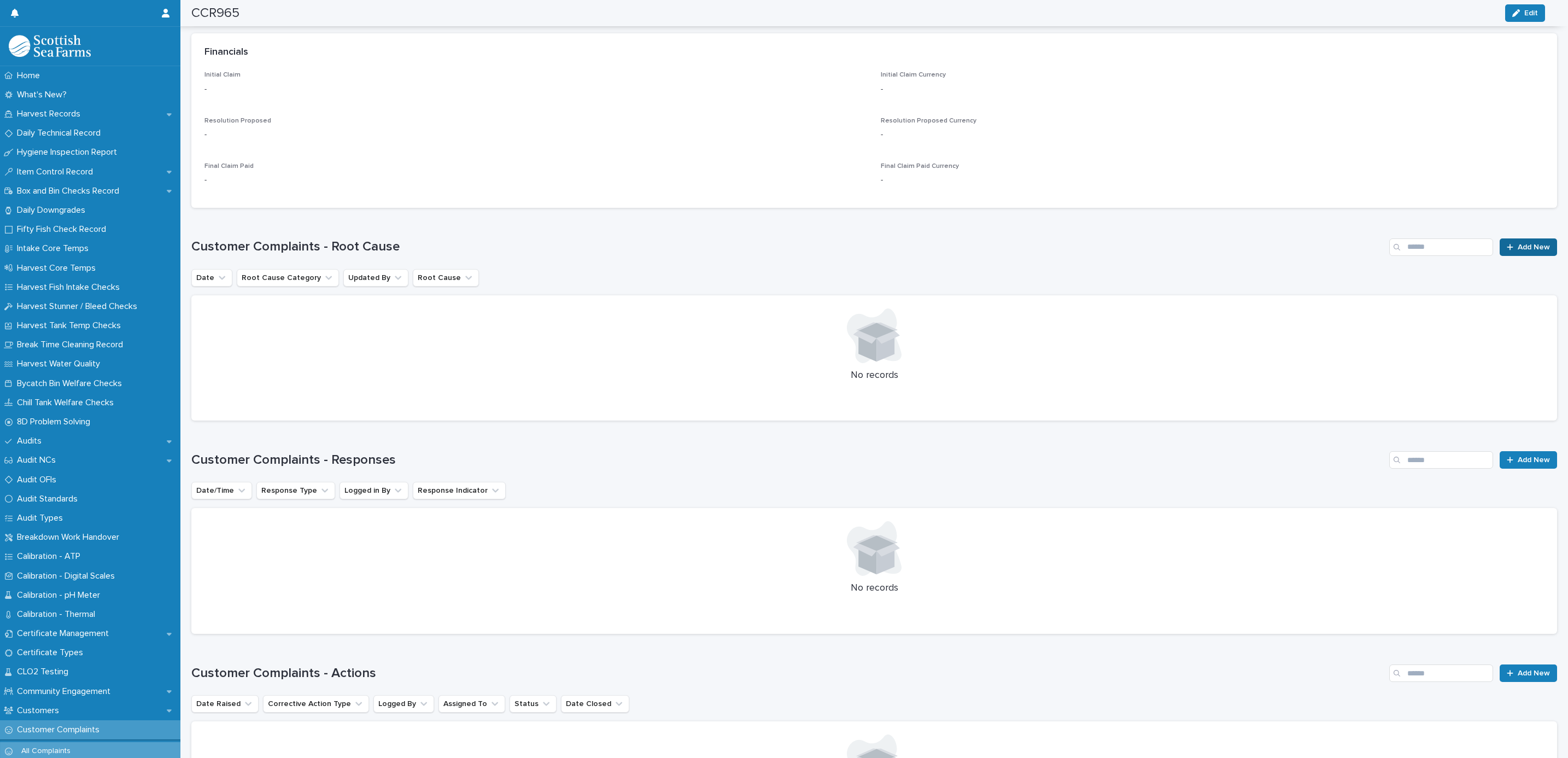
click at [1507, 249] on icon at bounding box center [1510, 247] width 7 height 7
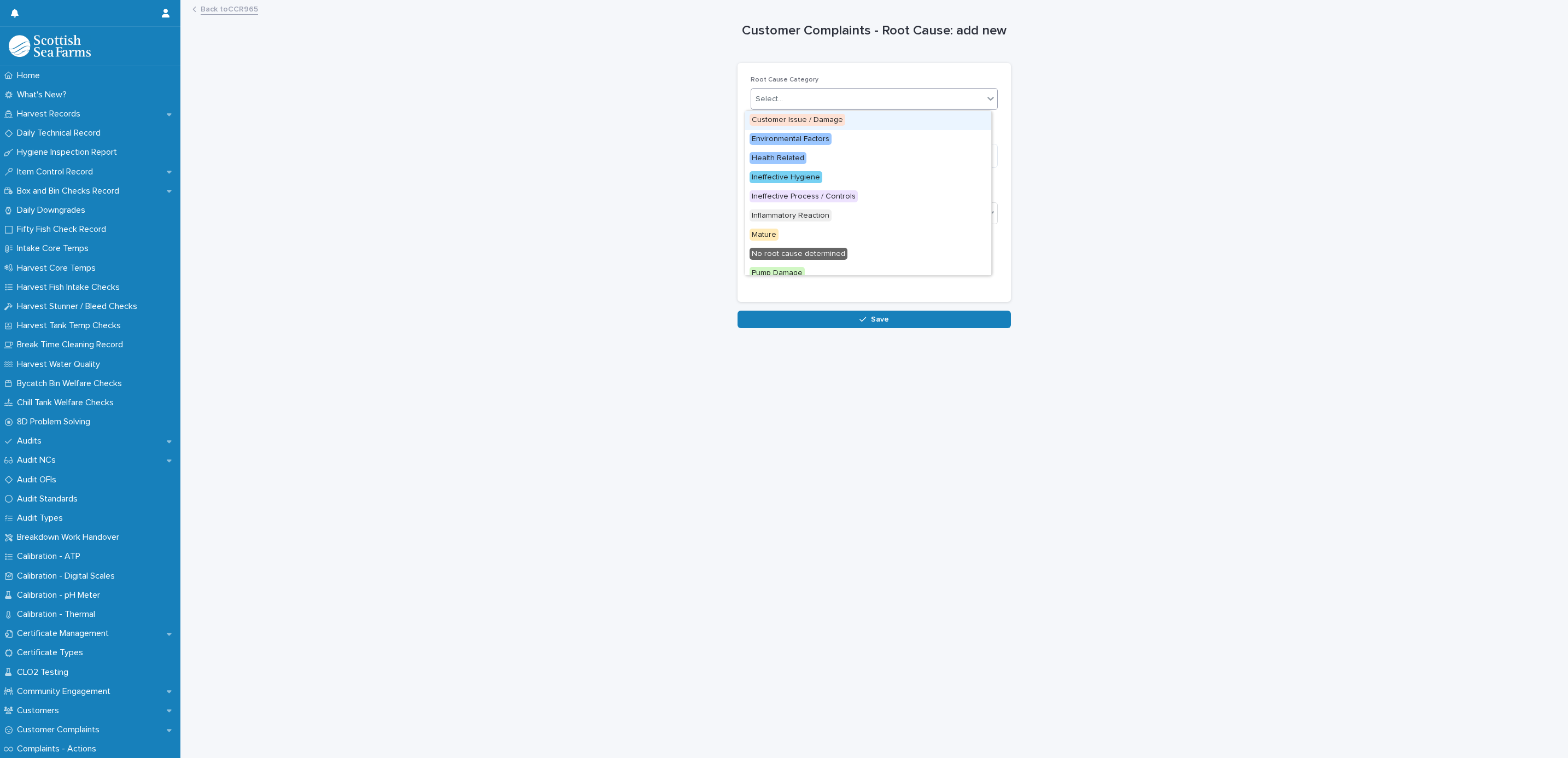
click at [755, 102] on div "Select..." at bounding box center [769, 99] width 27 height 12
click at [775, 176] on span "Ineffective Hygiene" at bounding box center [786, 177] width 73 height 12
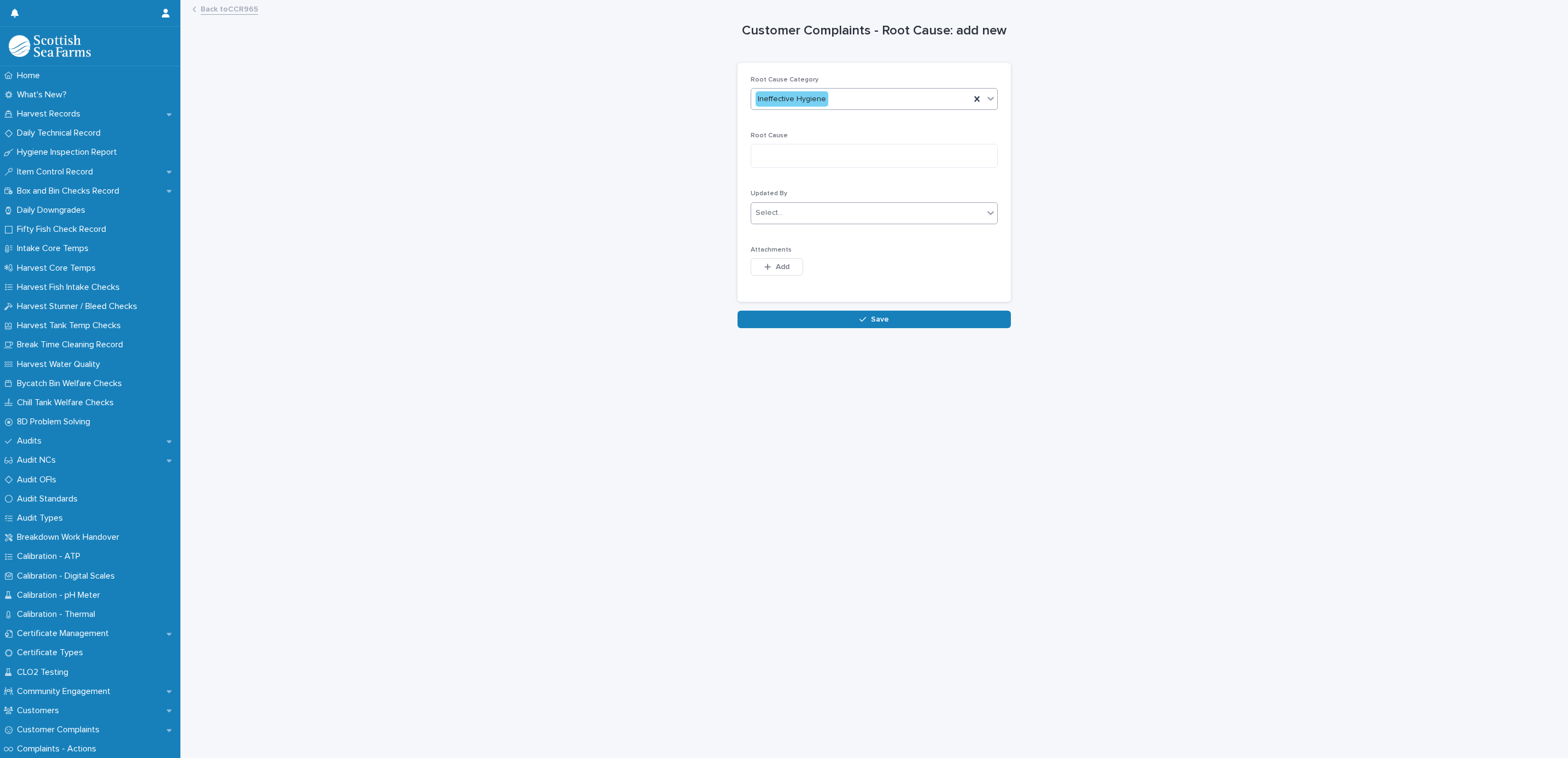
click at [773, 219] on div "Select..." at bounding box center [769, 213] width 27 height 12
type input "******"
click at [777, 227] on div "[PERSON_NAME]" at bounding box center [868, 235] width 246 height 19
click at [776, 263] on button "Add" at bounding box center [777, 267] width 52 height 18
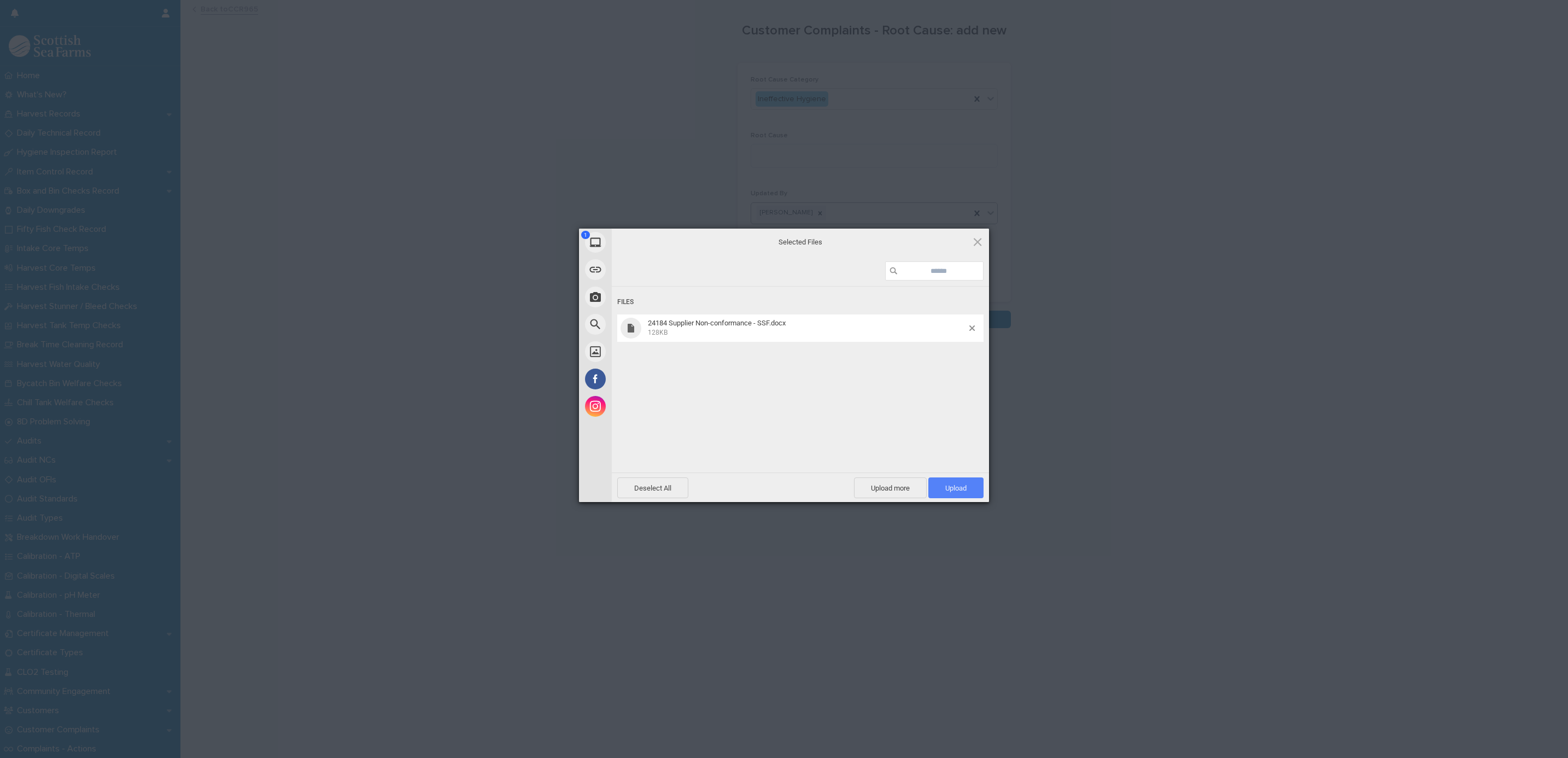
click at [954, 485] on span "Upload 1" at bounding box center [955, 488] width 21 height 8
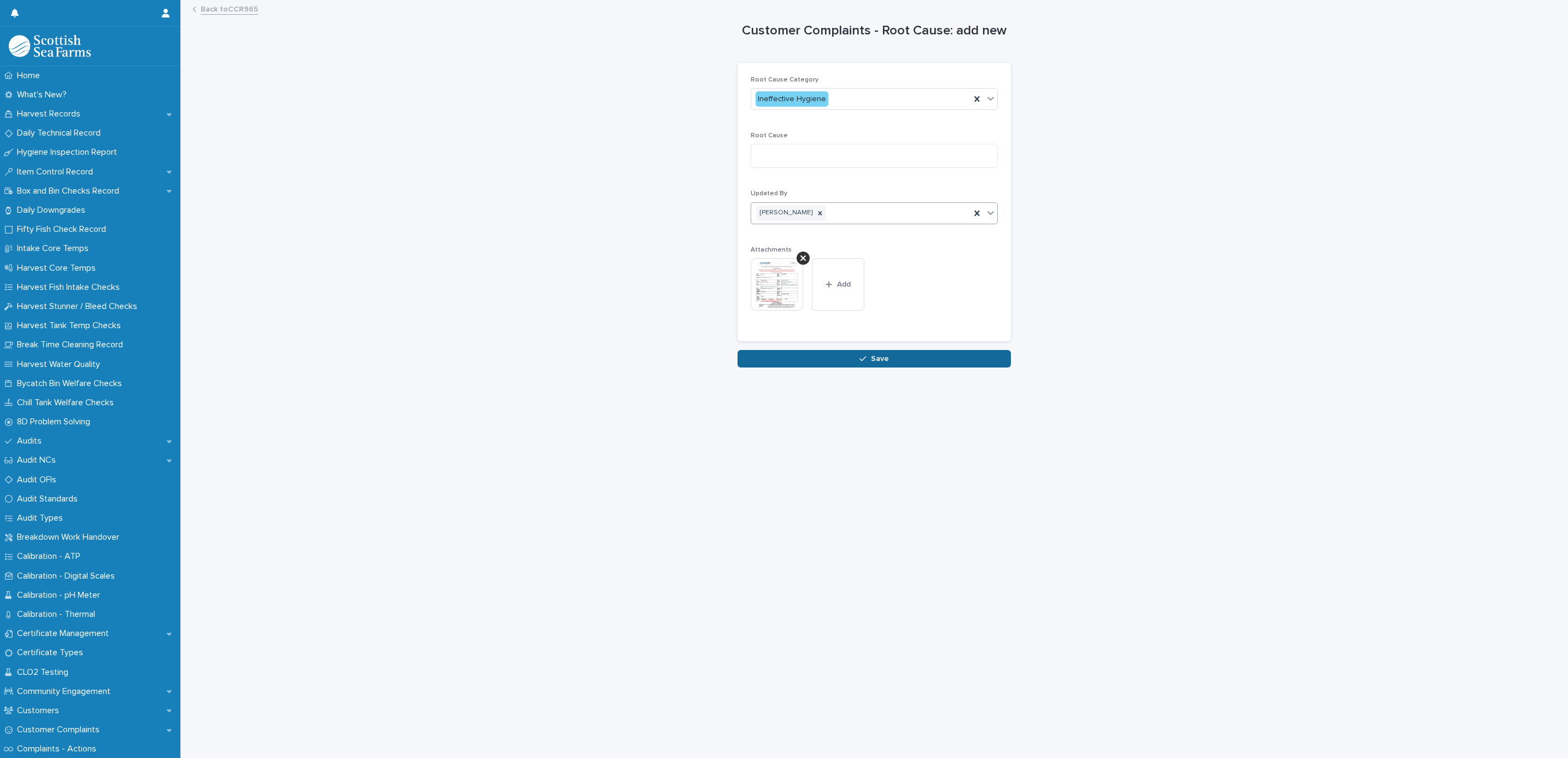
click at [781, 354] on button "Save" at bounding box center [874, 359] width 273 height 18
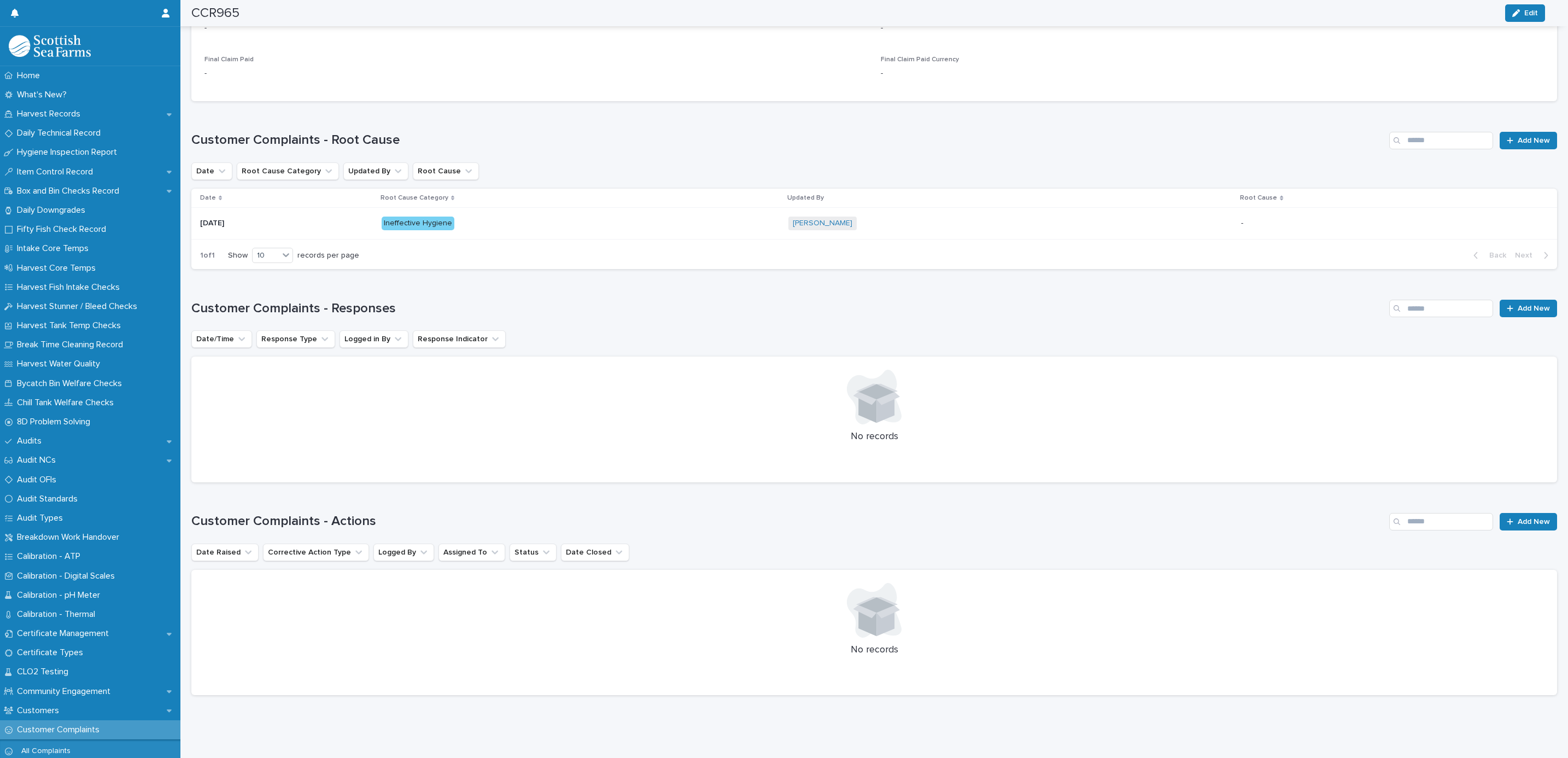
scroll to position [1188, 0]
click at [1500, 299] on link "Add New" at bounding box center [1529, 308] width 57 height 18
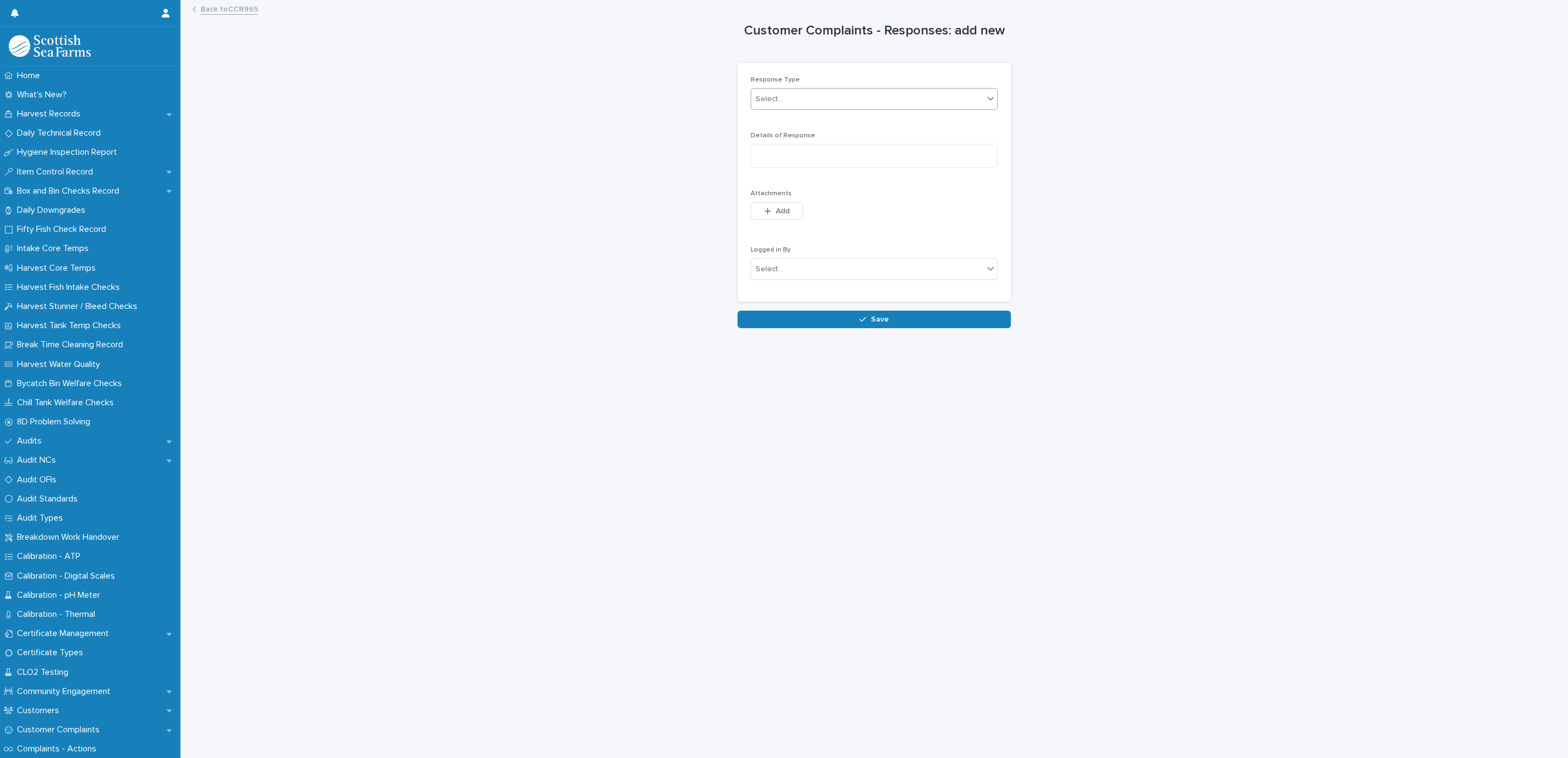
click at [812, 105] on div "Select..." at bounding box center [868, 99] width 233 height 18
click at [786, 140] on span "Email - Sent" at bounding box center [772, 139] width 46 height 12
click at [770, 218] on button "Add" at bounding box center [777, 211] width 52 height 18
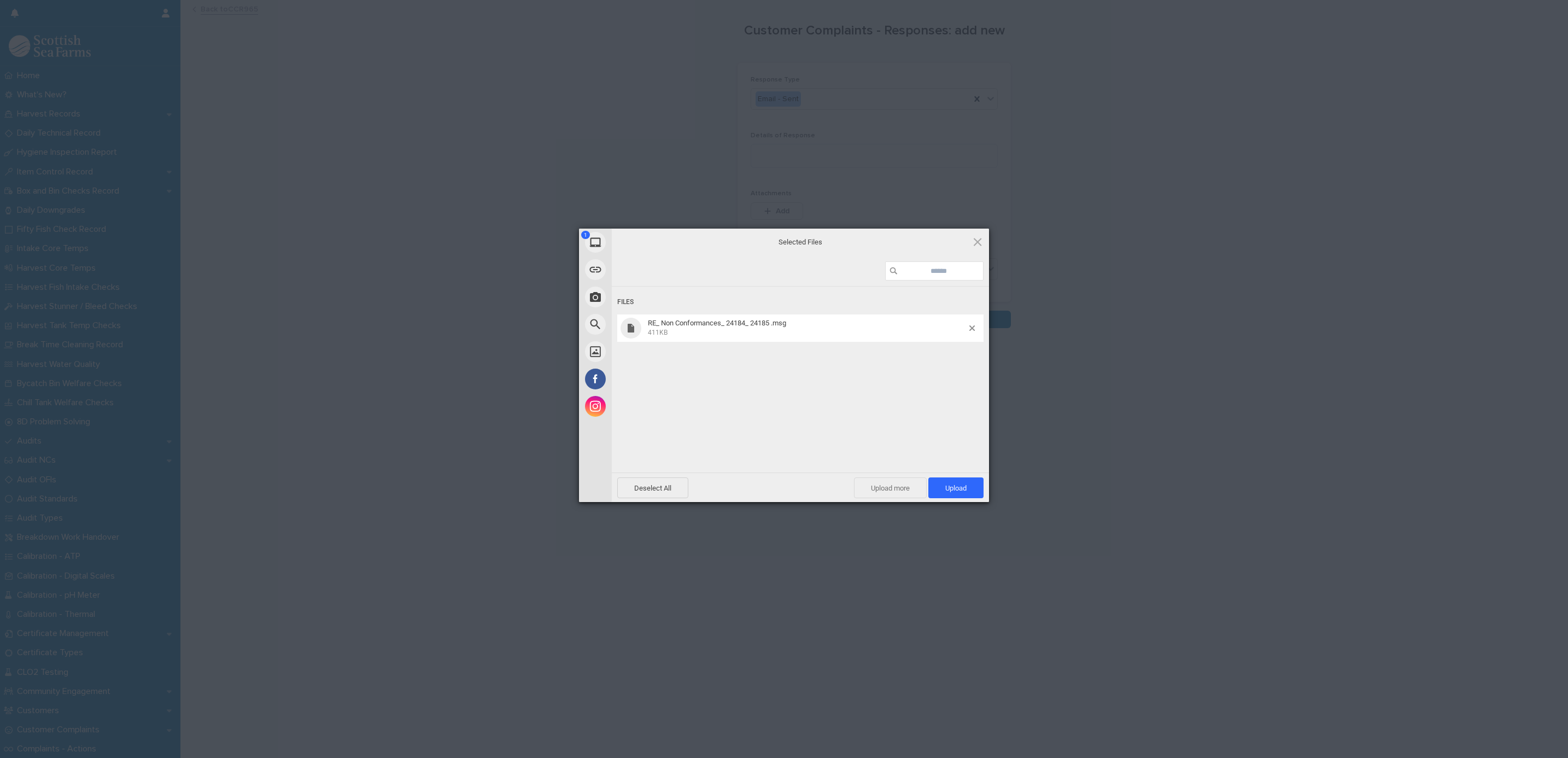
click at [896, 491] on span "Upload more" at bounding box center [890, 487] width 73 height 21
click at [926, 476] on div "Deselect All Upload more Upload 2" at bounding box center [800, 487] width 377 height 29
click at [930, 481] on span "Upload 2" at bounding box center [950, 487] width 67 height 21
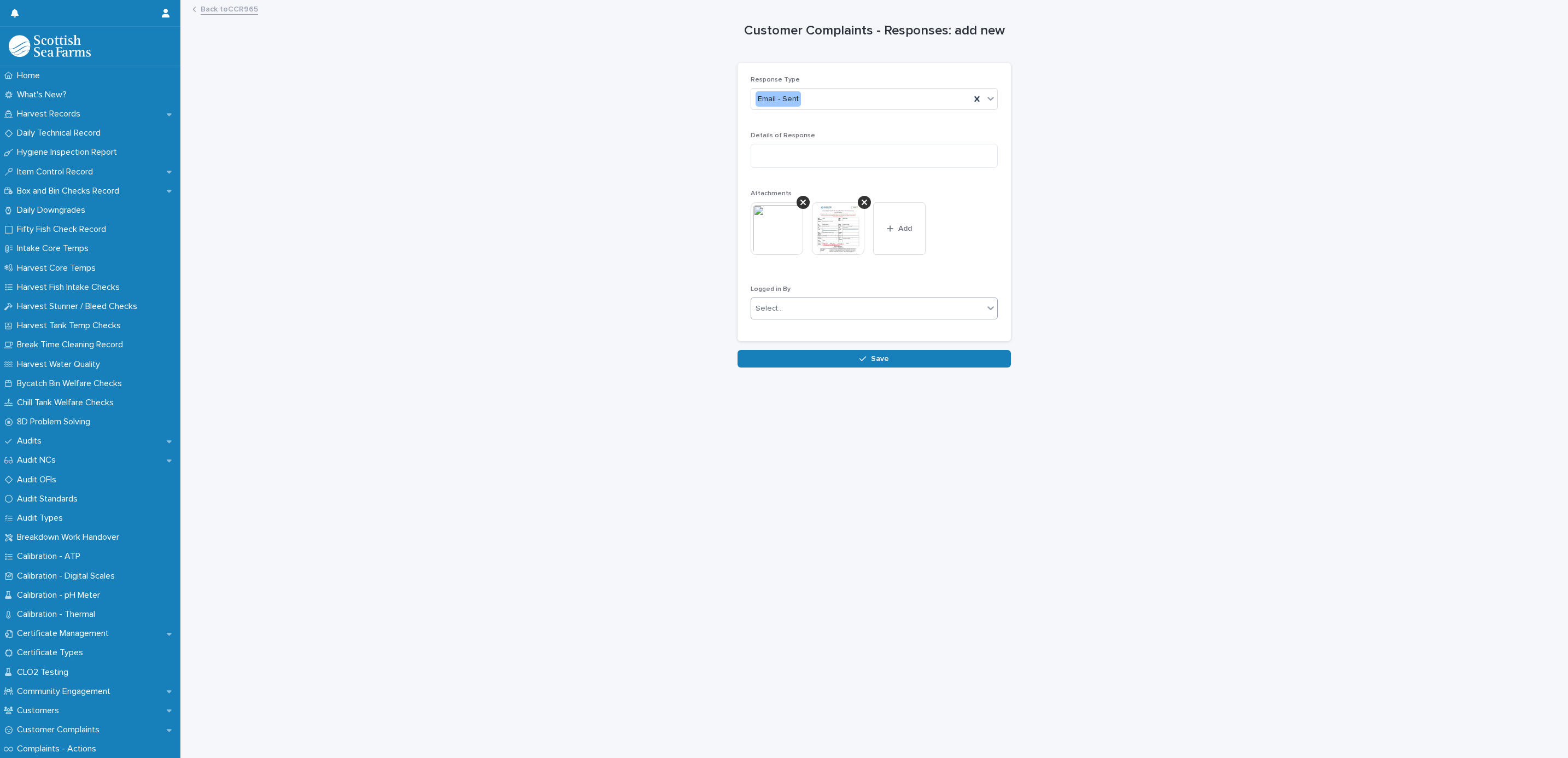
click at [784, 311] on div "Select..." at bounding box center [868, 309] width 233 height 18
type input "******"
click at [773, 325] on div "[PERSON_NAME]" at bounding box center [868, 330] width 246 height 19
click at [776, 358] on button "Save" at bounding box center [874, 359] width 273 height 18
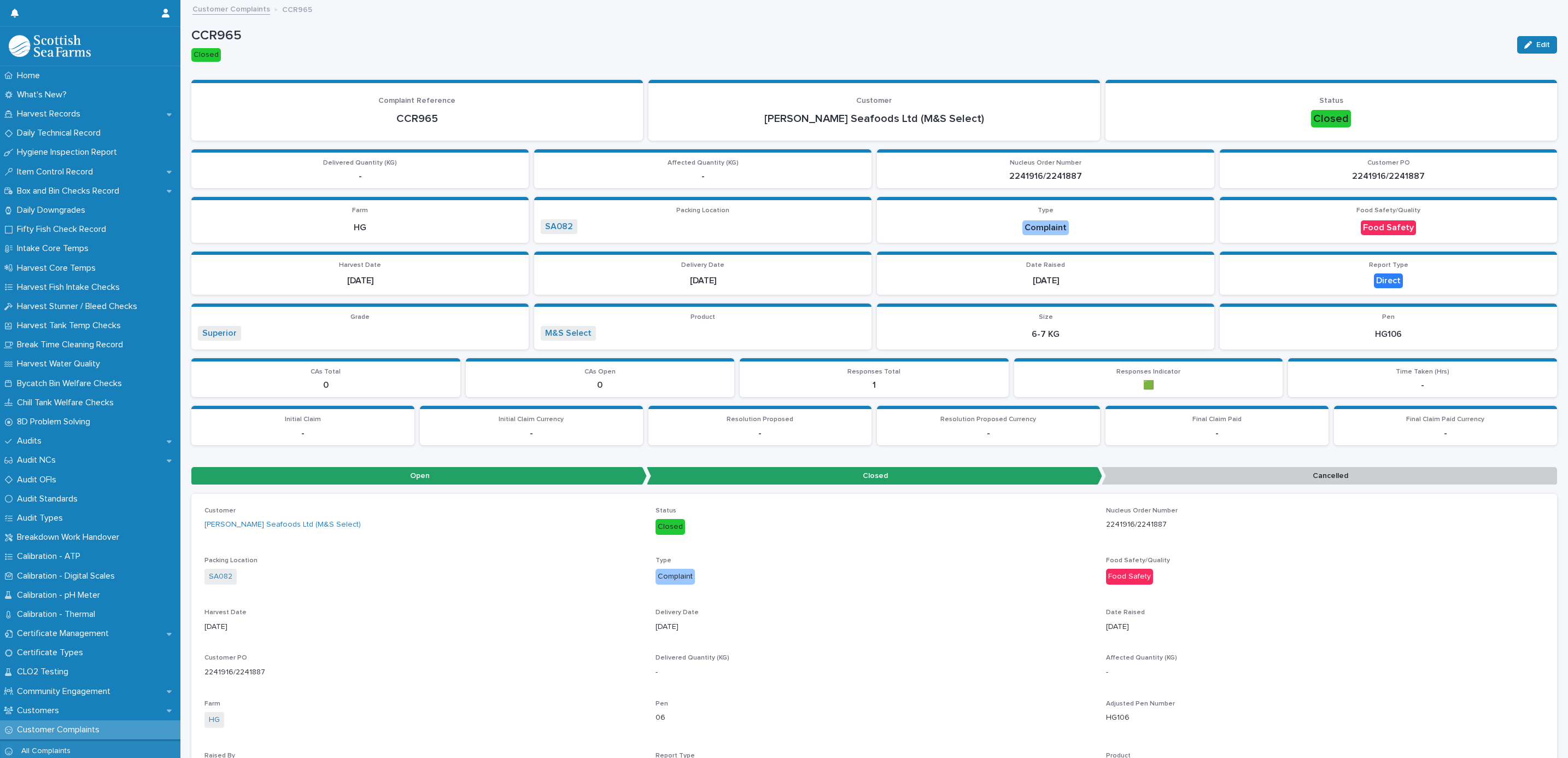
click at [246, 7] on link "Customer Complaints" at bounding box center [231, 8] width 78 height 12
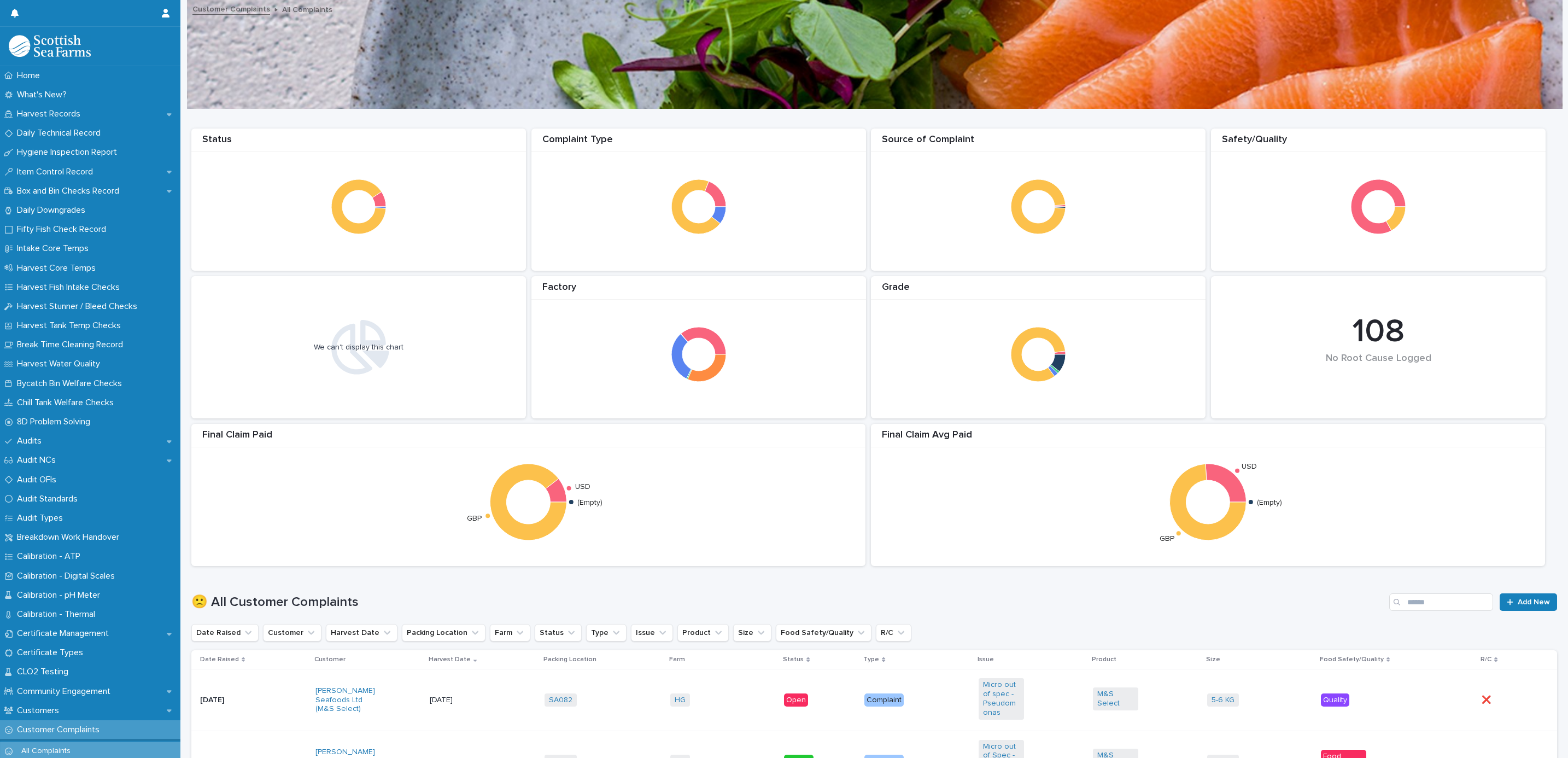
scroll to position [492, 0]
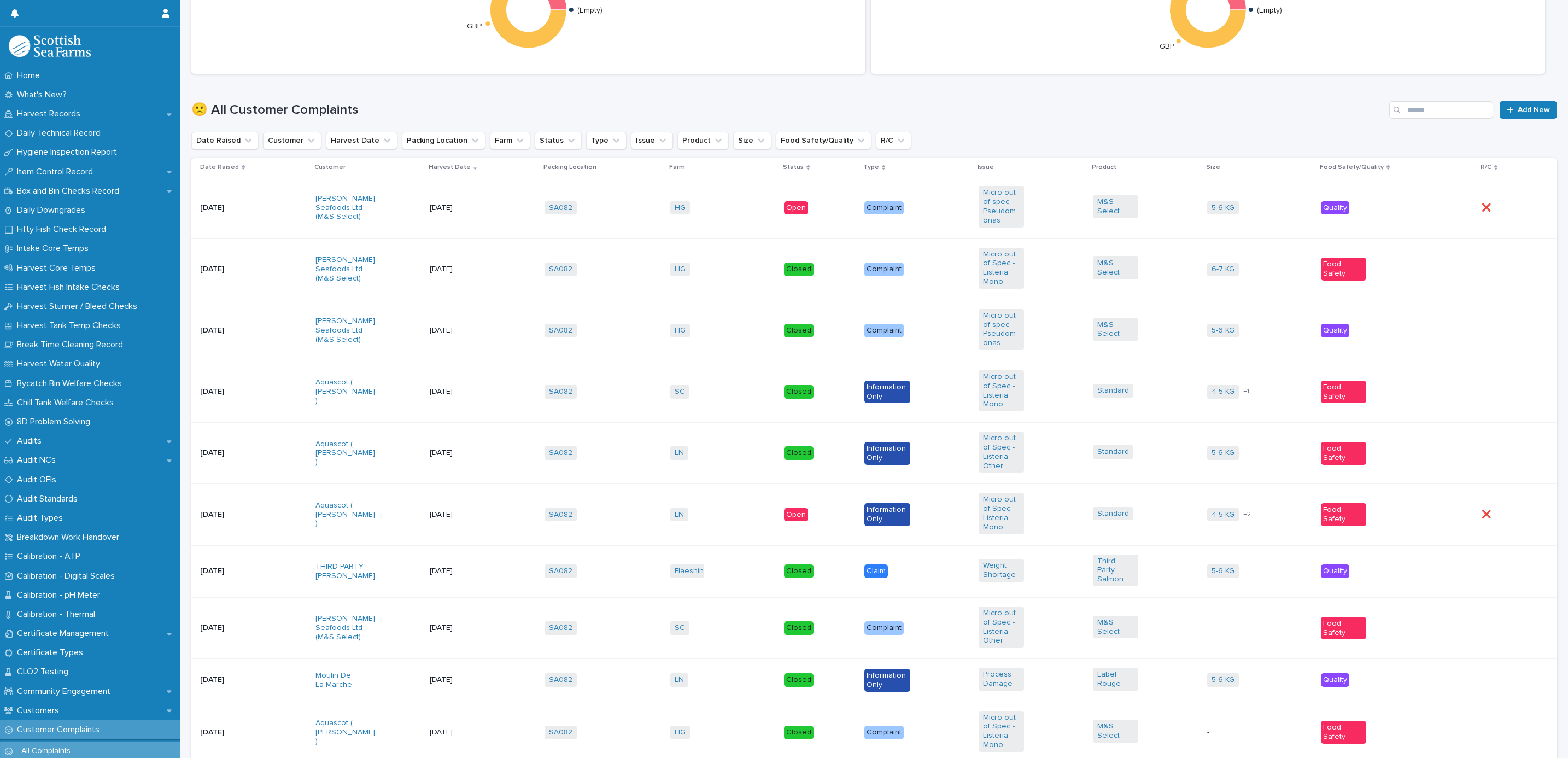
click at [752, 194] on td "HG + 0" at bounding box center [723, 208] width 114 height 61
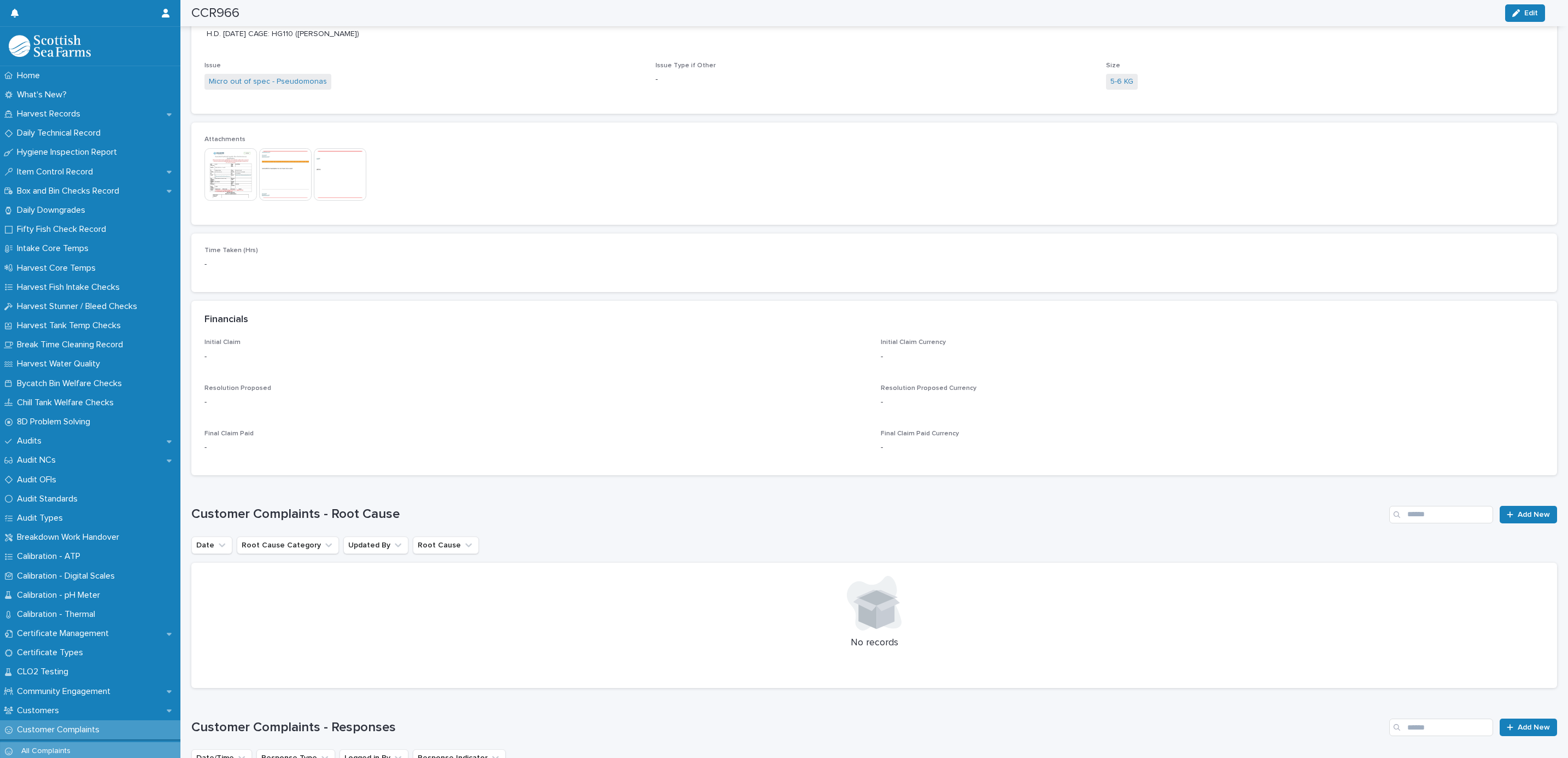
scroll to position [470, 0]
